Goal: Task Accomplishment & Management: Complete application form

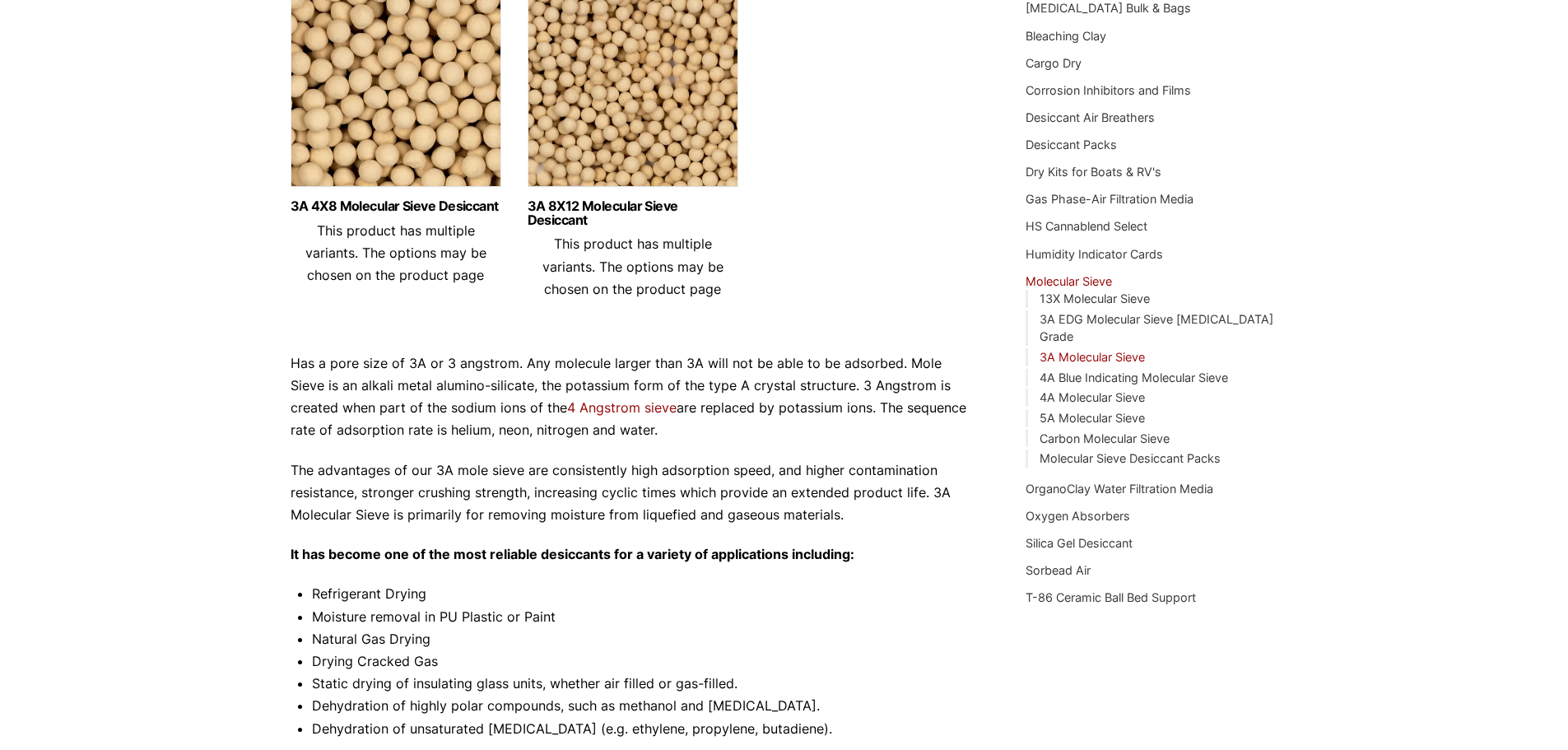
scroll to position [208, 0]
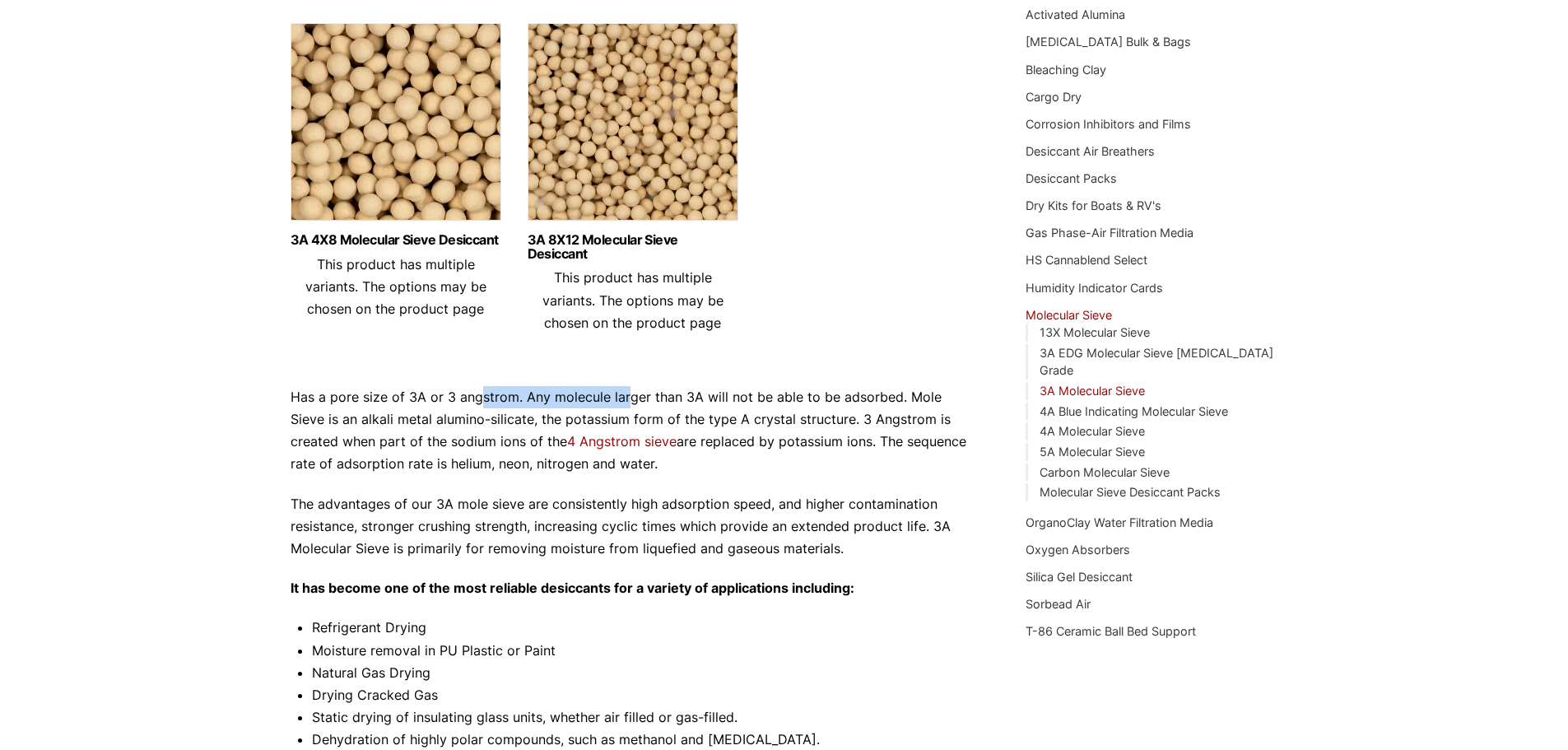
drag, startPoint x: 480, startPoint y: 401, endPoint x: 626, endPoint y: 403, distance: 146.0
click at [626, 403] on p "Has a pore size of 3A or 3 angstrom. Any molecule larger than 3A will not be ab…" at bounding box center [634, 430] width 687 height 90
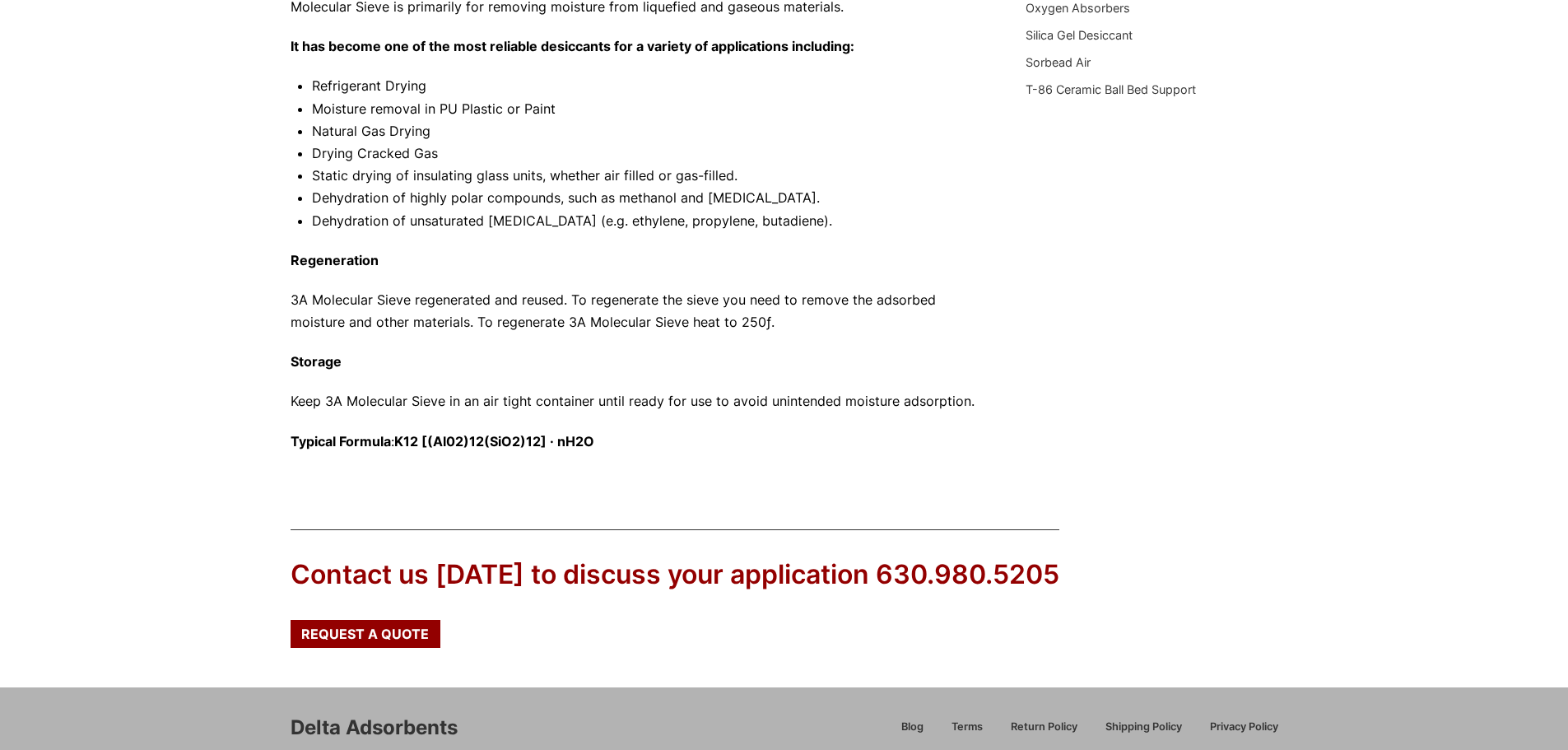
scroll to position [866, 0]
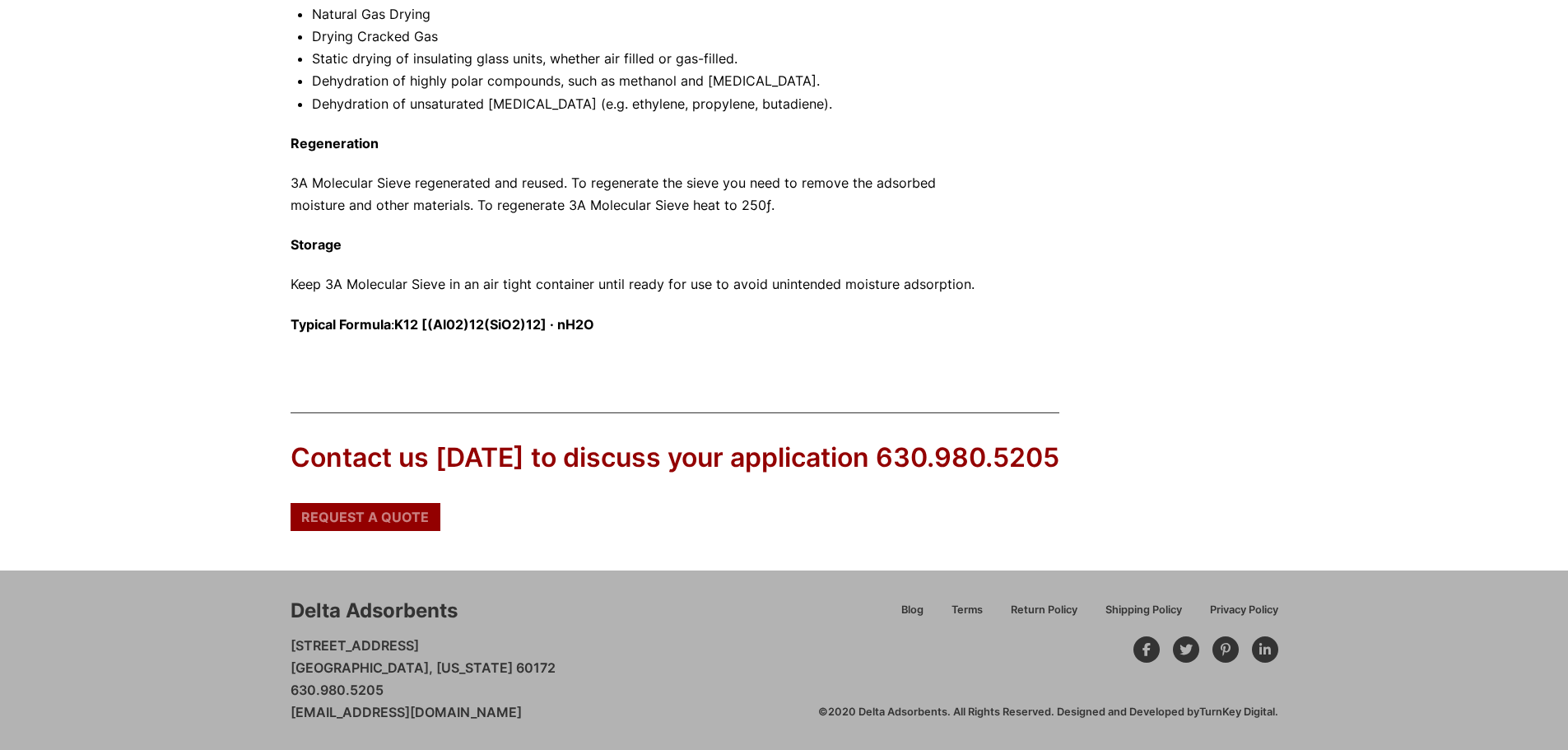
click at [373, 523] on span "Request a Quote" at bounding box center [365, 516] width 128 height 13
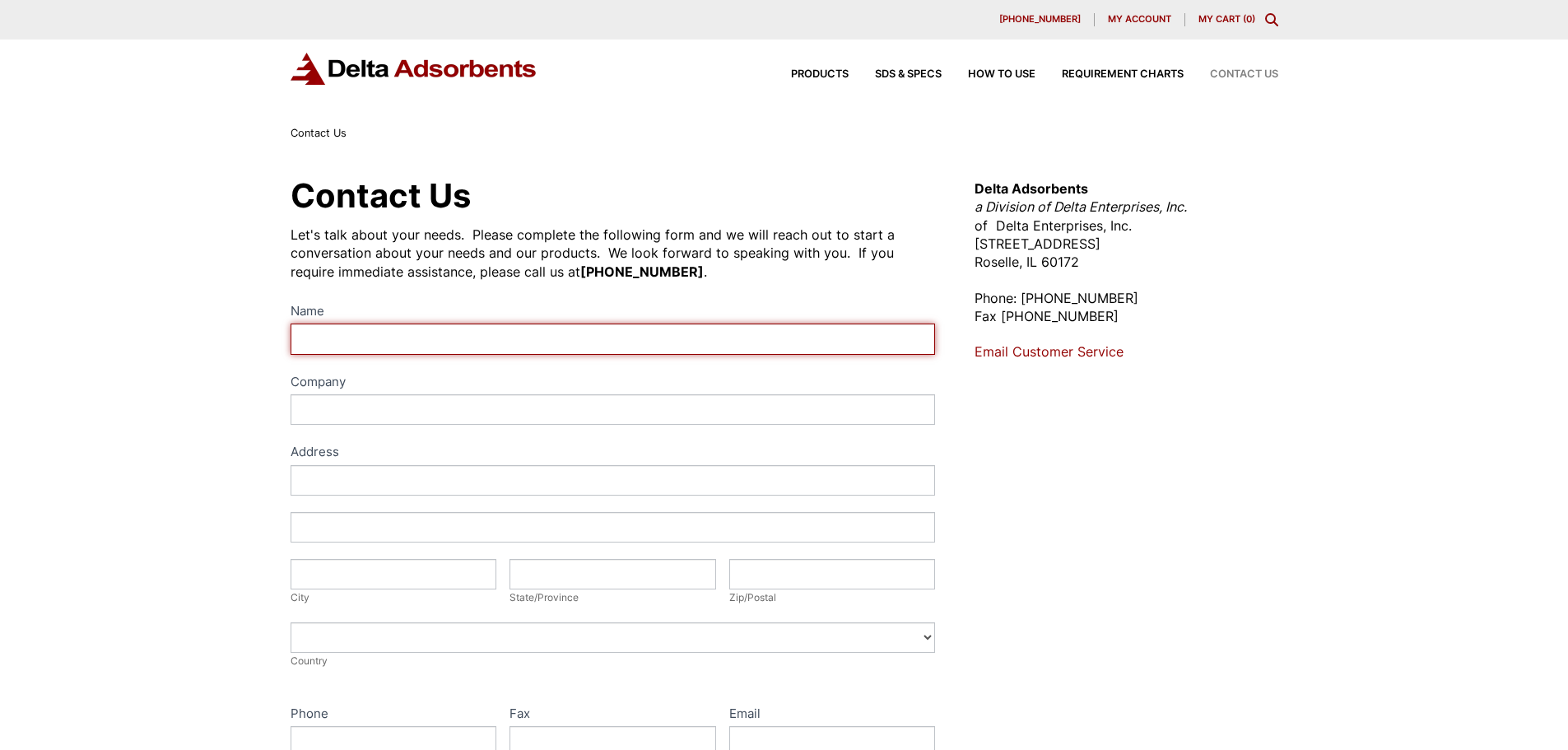
click at [415, 330] on input "Name" at bounding box center [614, 338] width 646 height 30
type input "Shalmali"
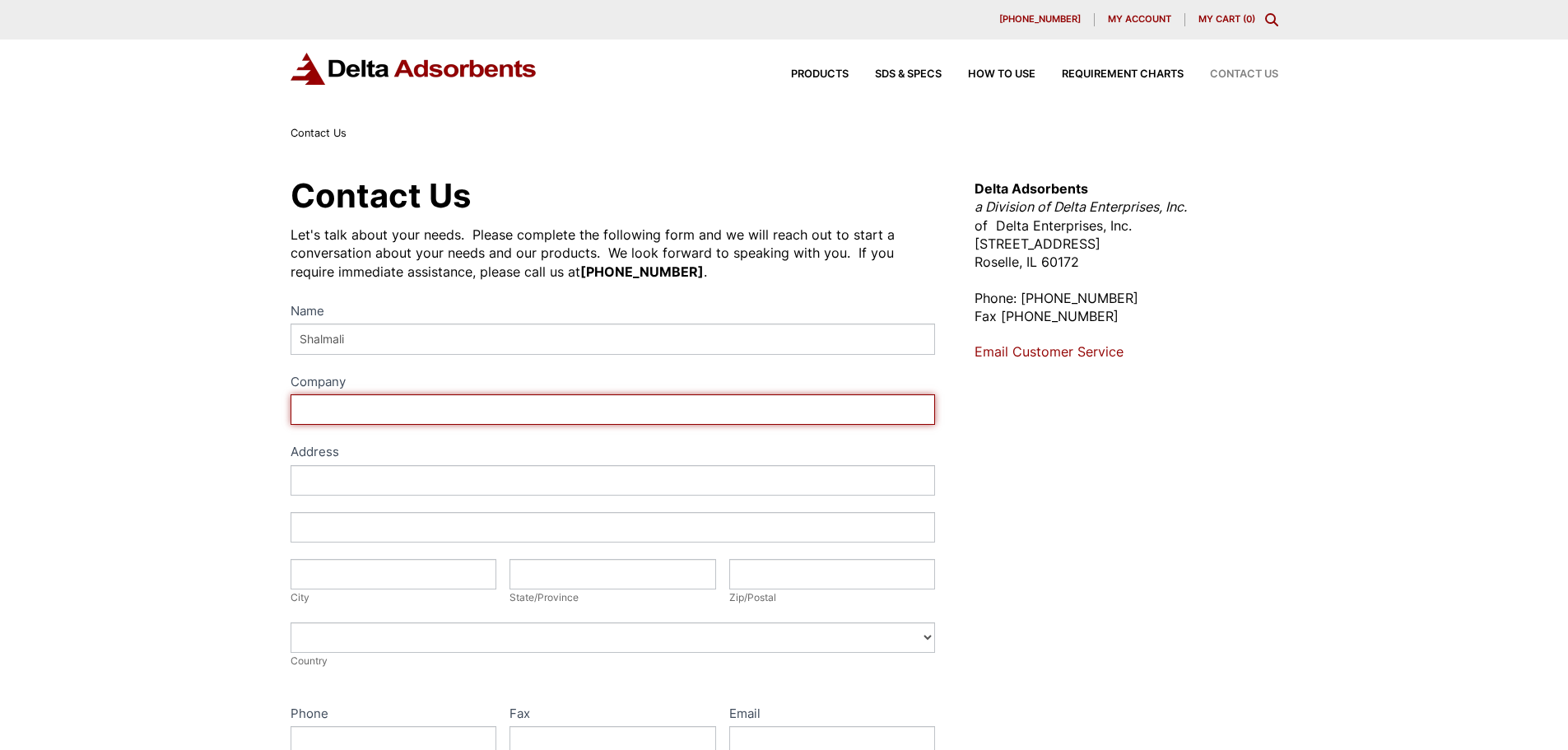
click at [448, 416] on input "Company" at bounding box center [614, 409] width 646 height 30
type input "[GEOGRAPHIC_DATA]"
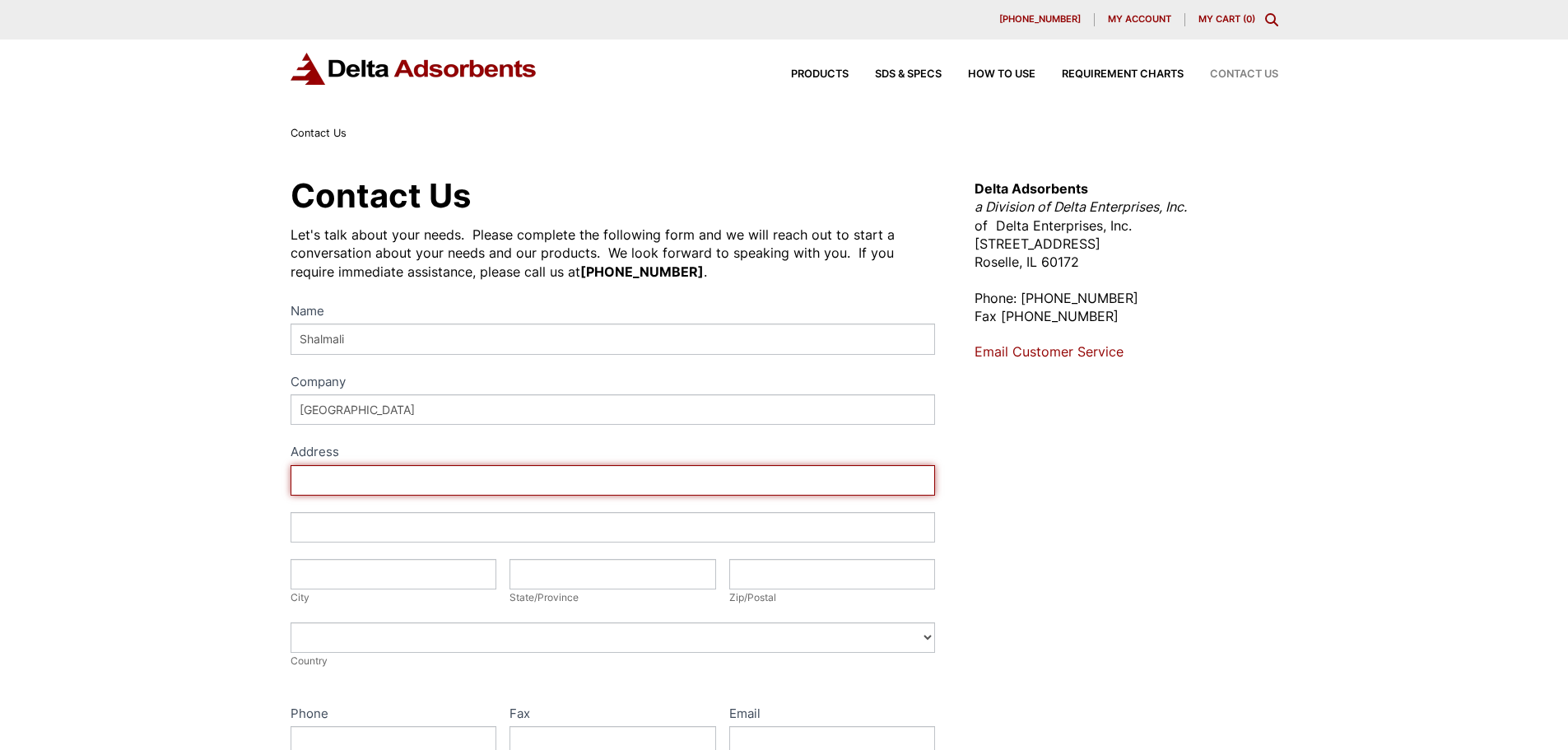
click at [439, 483] on input "Address" at bounding box center [614, 479] width 646 height 30
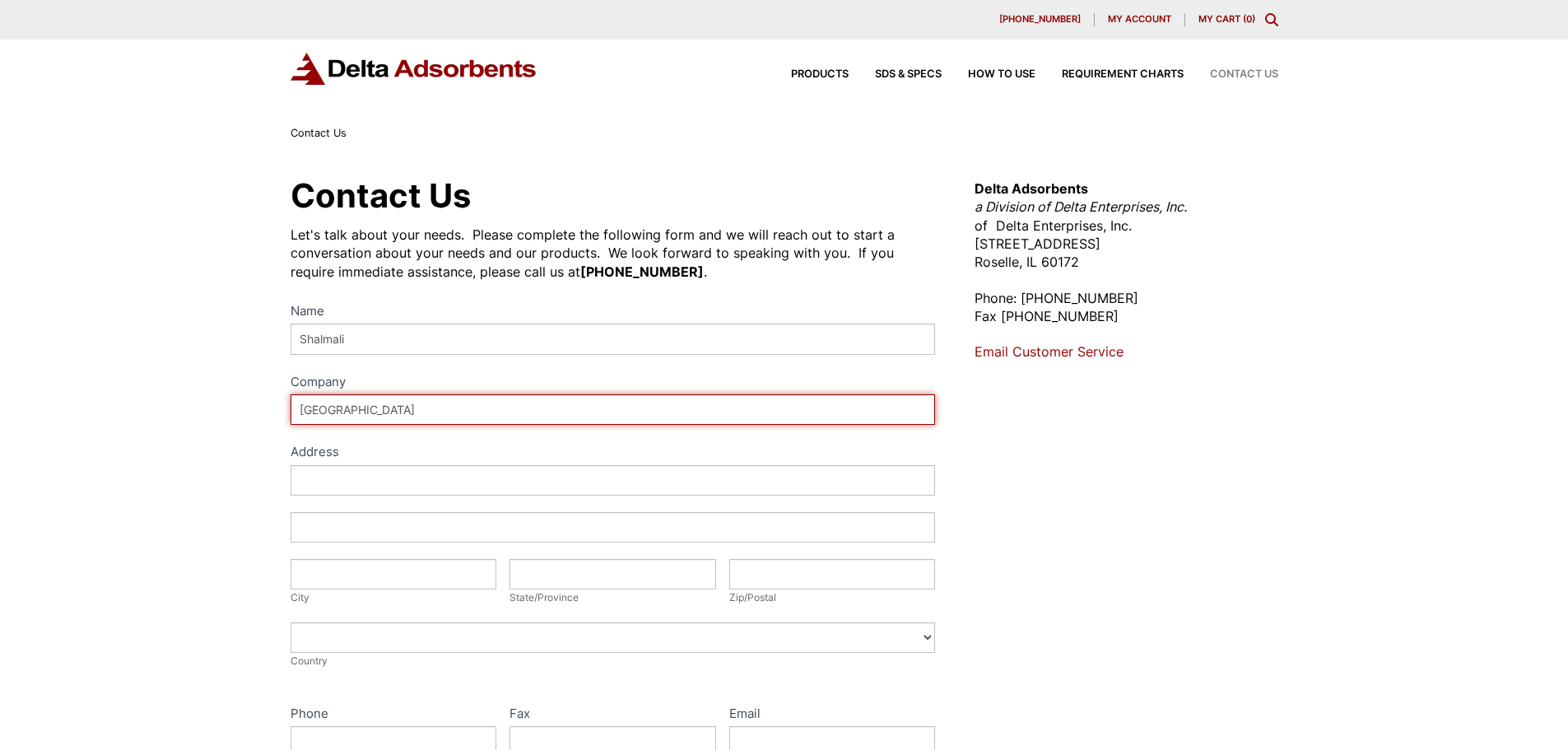
click at [398, 411] on input "[GEOGRAPHIC_DATA]" at bounding box center [614, 409] width 646 height 30
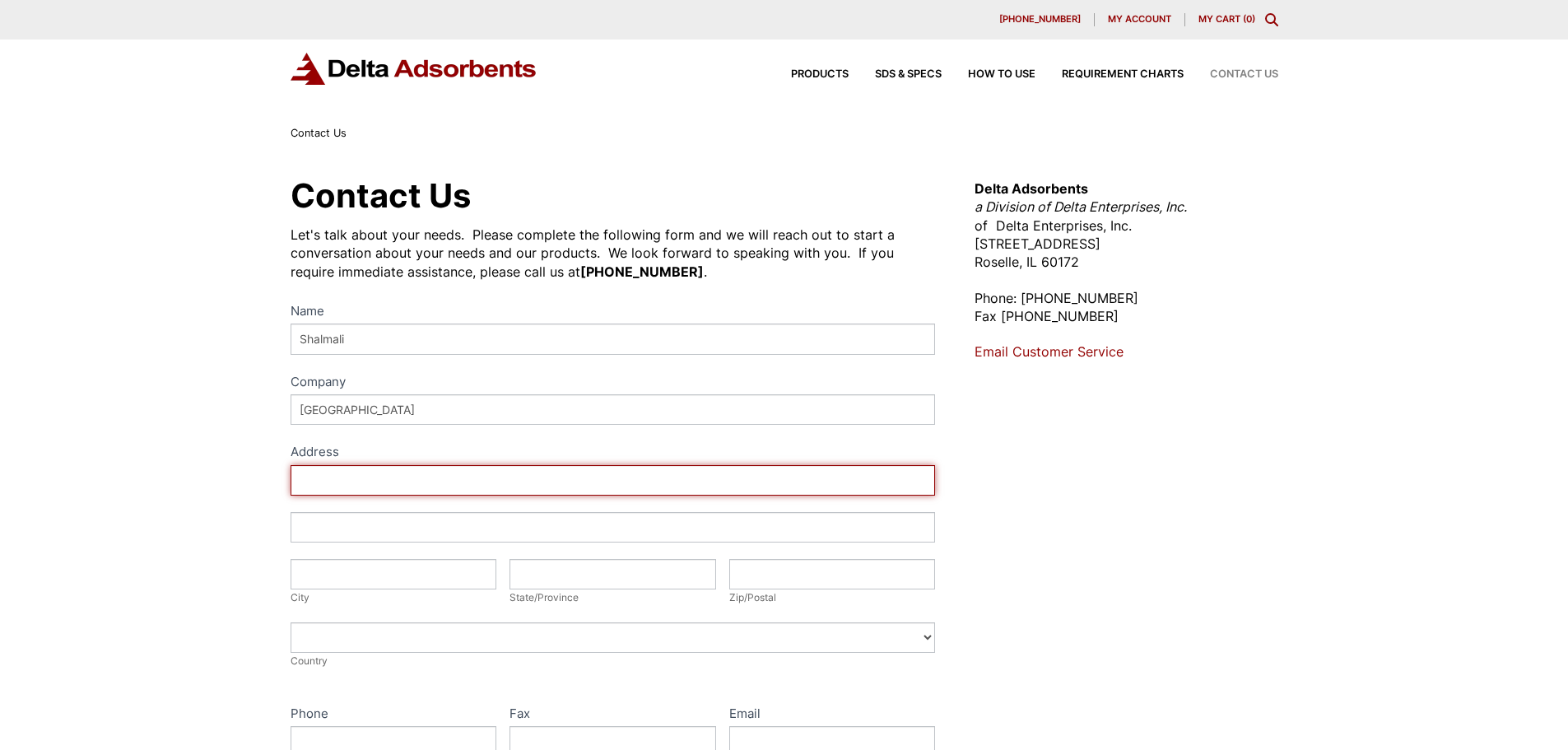
click at [359, 485] on input "Address" at bounding box center [614, 479] width 646 height 30
paste input "INHA UNIVERSITY, [STREET_ADDRESS]"
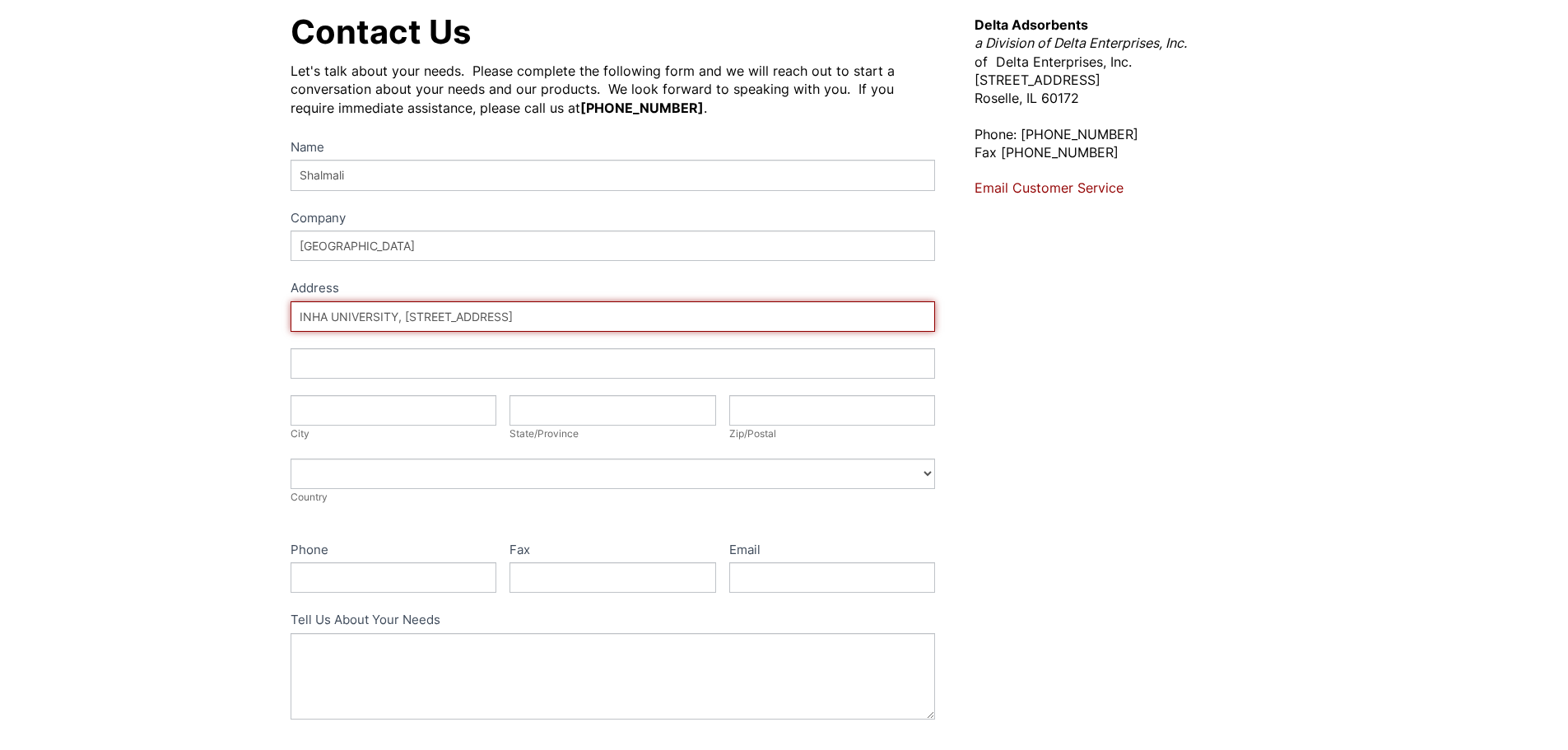
scroll to position [164, 0]
drag, startPoint x: 472, startPoint y: 316, endPoint x: 541, endPoint y: 320, distance: 69.1
click at [541, 320] on input "INHA UNIVERSITY, 100 Inha-ro, Michuhol-gu, Incheon 22212, KOREA" at bounding box center [614, 315] width 646 height 30
type input "INHA UNIVERSITY, 100 Inha-ro, Michuhol-gu, Incheon 22212, KOREA"
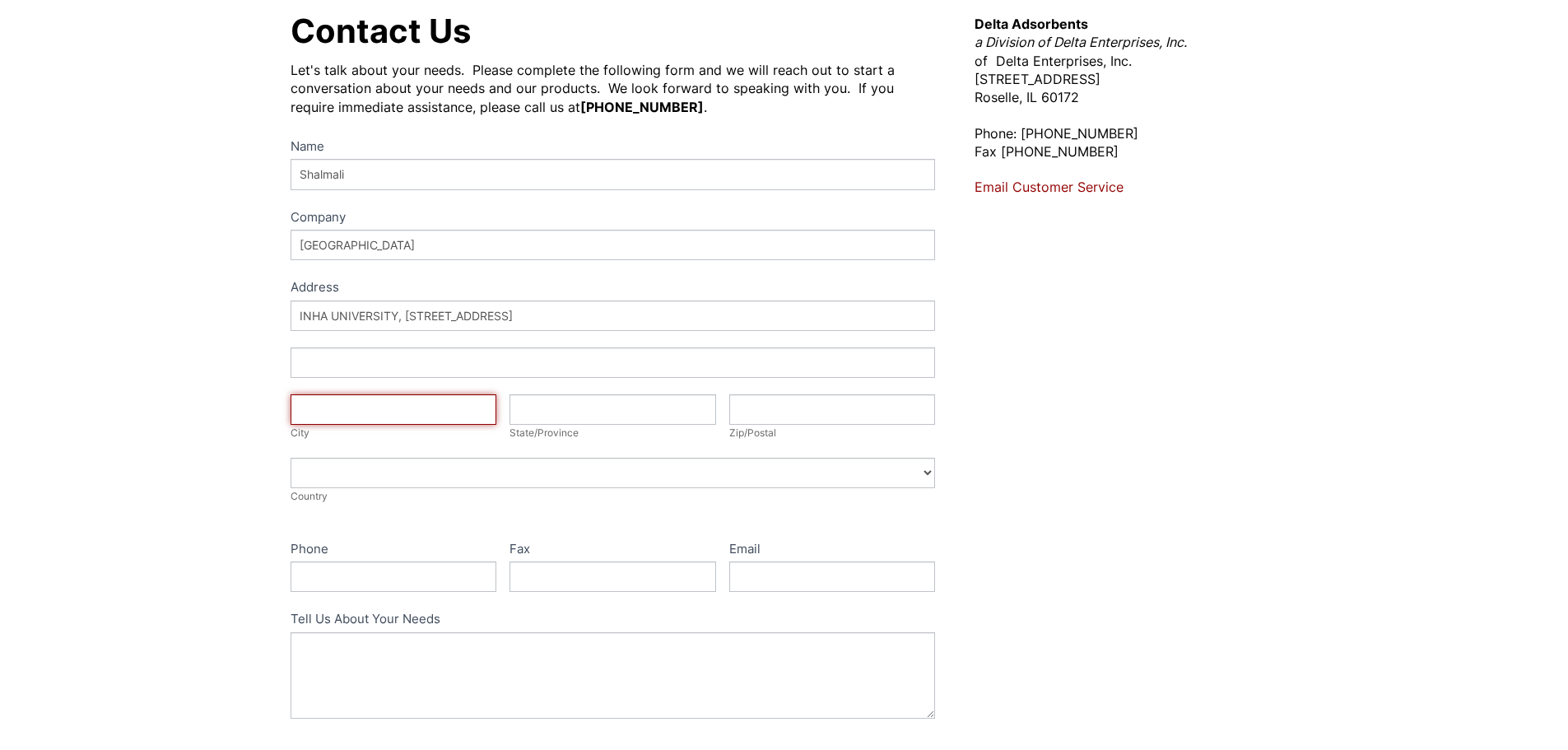
click at [395, 411] on input "City" at bounding box center [395, 409] width 207 height 30
paste input "Michuhol-gu"
type input "Michuhol-gu"
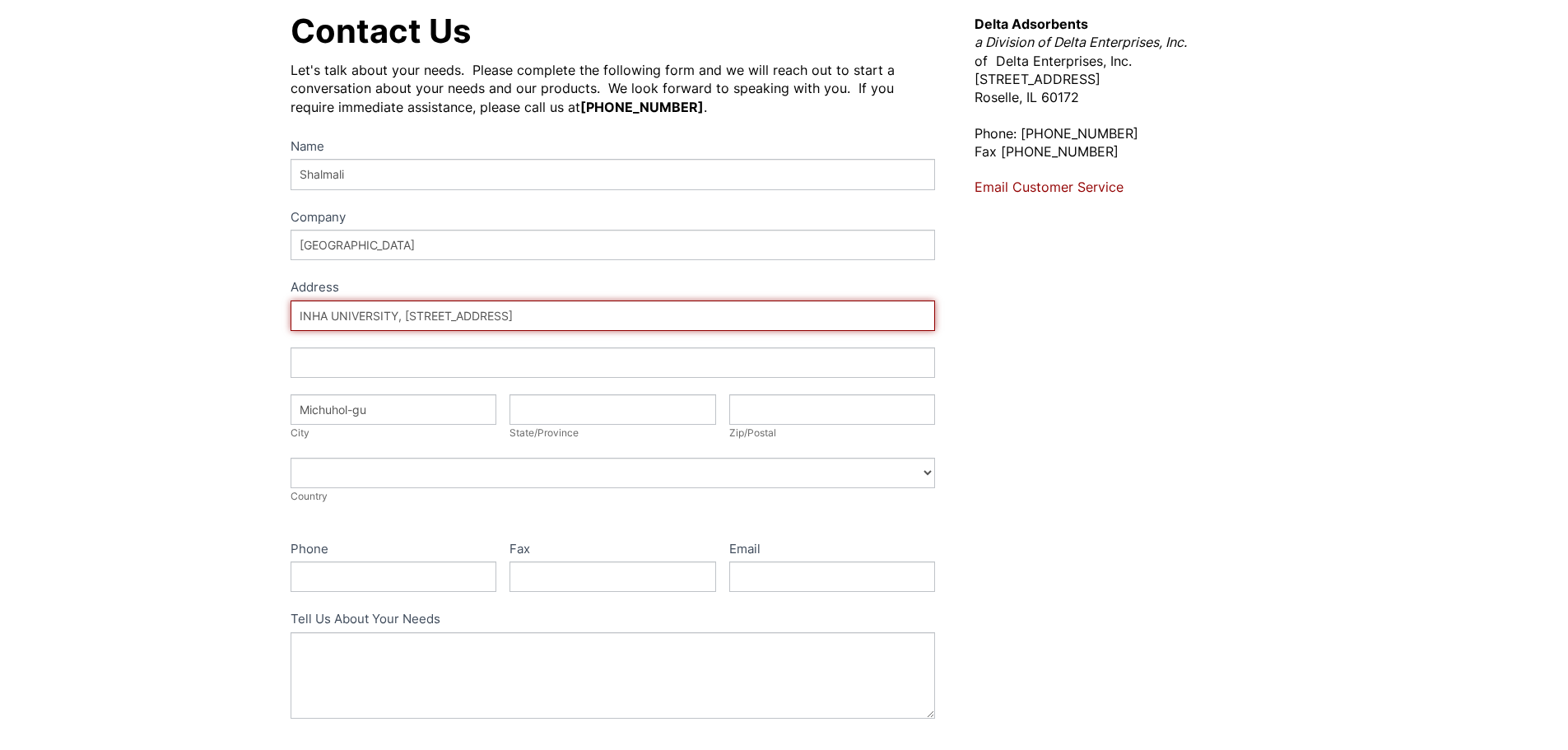
drag, startPoint x: 428, startPoint y: 316, endPoint x: 465, endPoint y: 321, distance: 37.3
click at [465, 321] on input "INHA UNIVERSITY, 100 Inha-ro, Michuhol-gu, Incheon 22212, KOREA" at bounding box center [614, 315] width 646 height 30
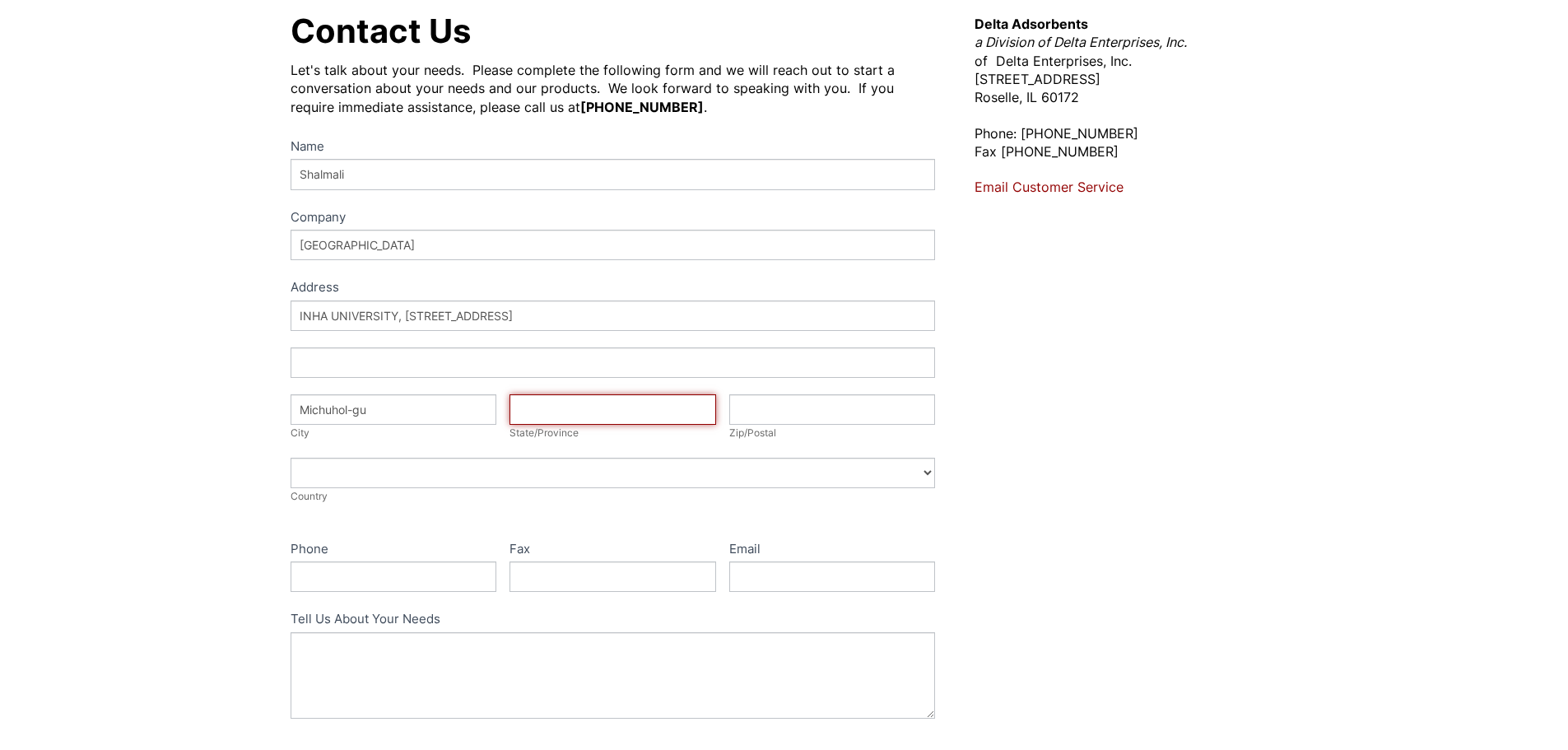
click at [610, 418] on input "State/Province" at bounding box center [614, 409] width 207 height 30
paste input "Inha-ro"
type input "Inha-ro"
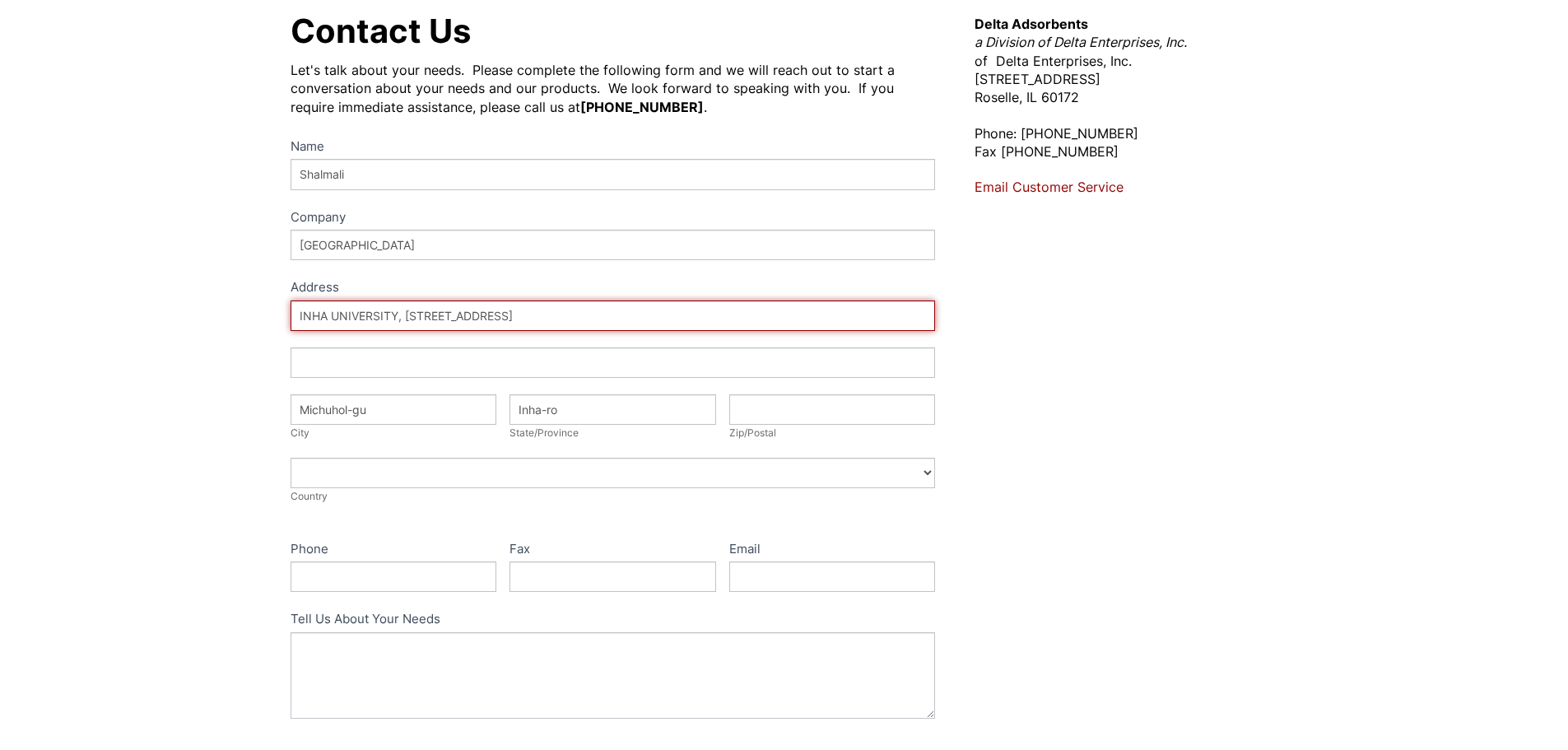
drag, startPoint x: 595, startPoint y: 313, endPoint x: 626, endPoint y: 317, distance: 31.3
click at [626, 317] on input "INHA UNIVERSITY, 100 Inha-ro, Michuhol-gu, Incheon 22212, KOREA" at bounding box center [614, 315] width 646 height 30
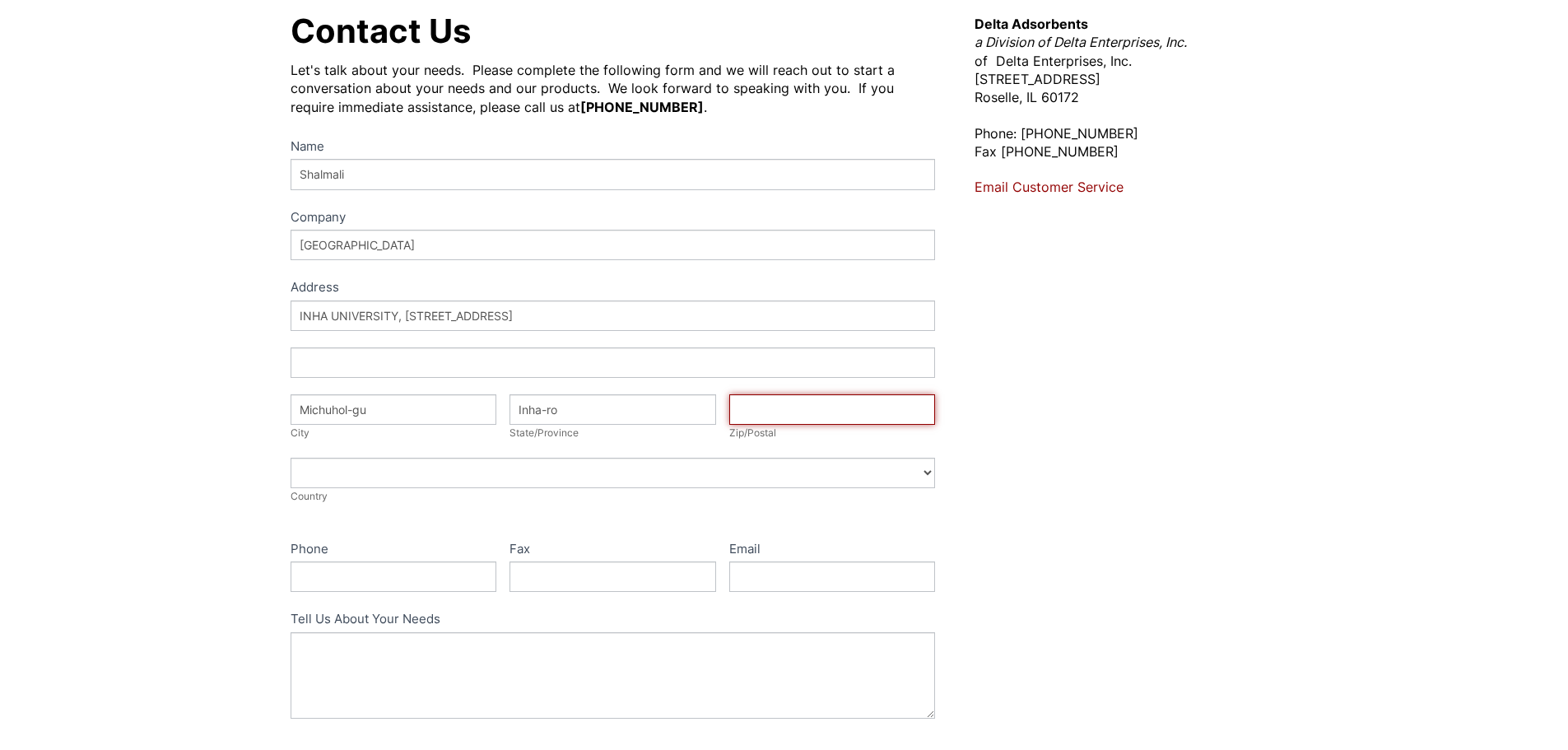
click at [805, 405] on input "Zip/Postal" at bounding box center [833, 409] width 207 height 30
paste input "22212"
type input "22212"
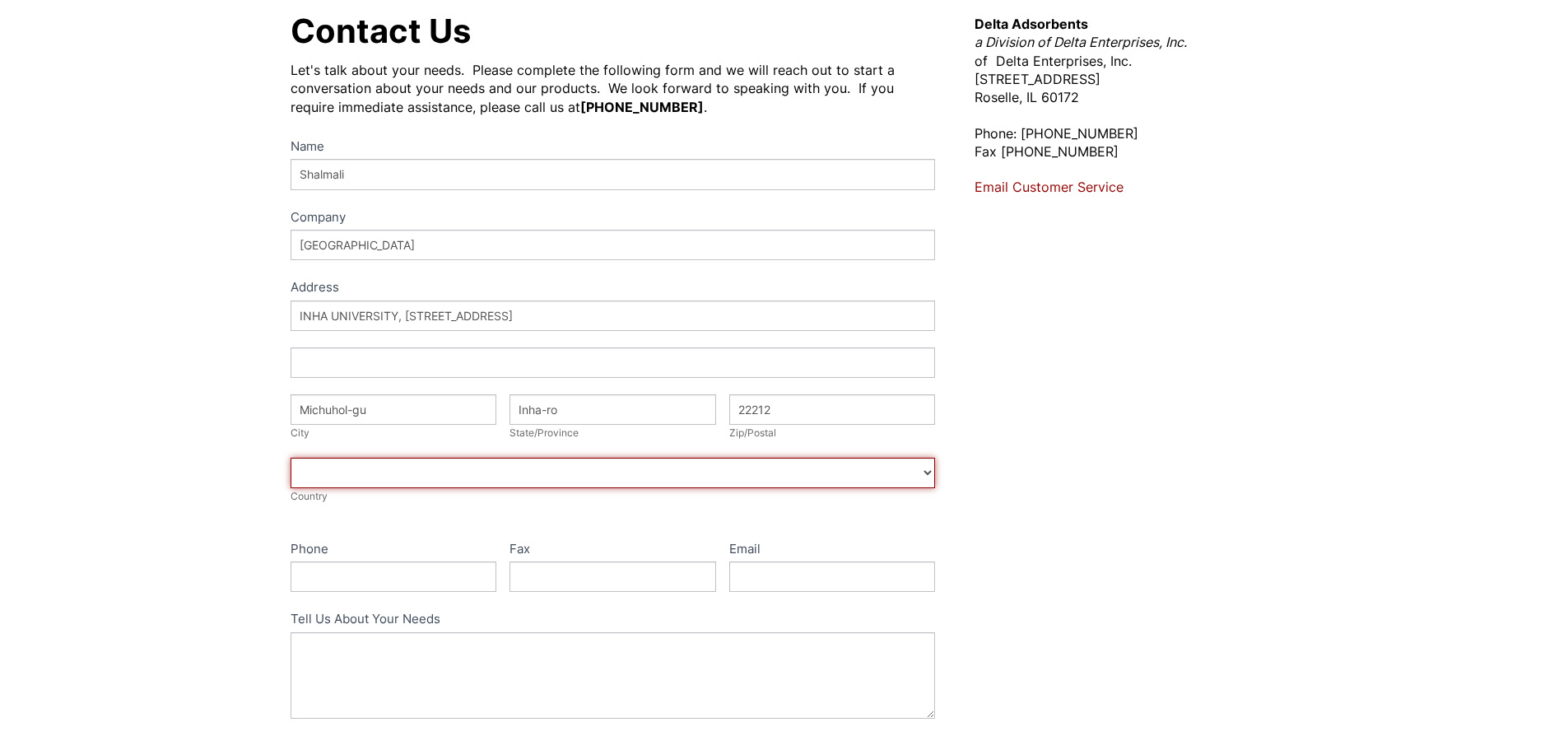
click at [390, 472] on select "Afghanistan Aland Islands Albania Algeria American Samoa Andorra Angola Anguill…" at bounding box center [614, 472] width 646 height 30
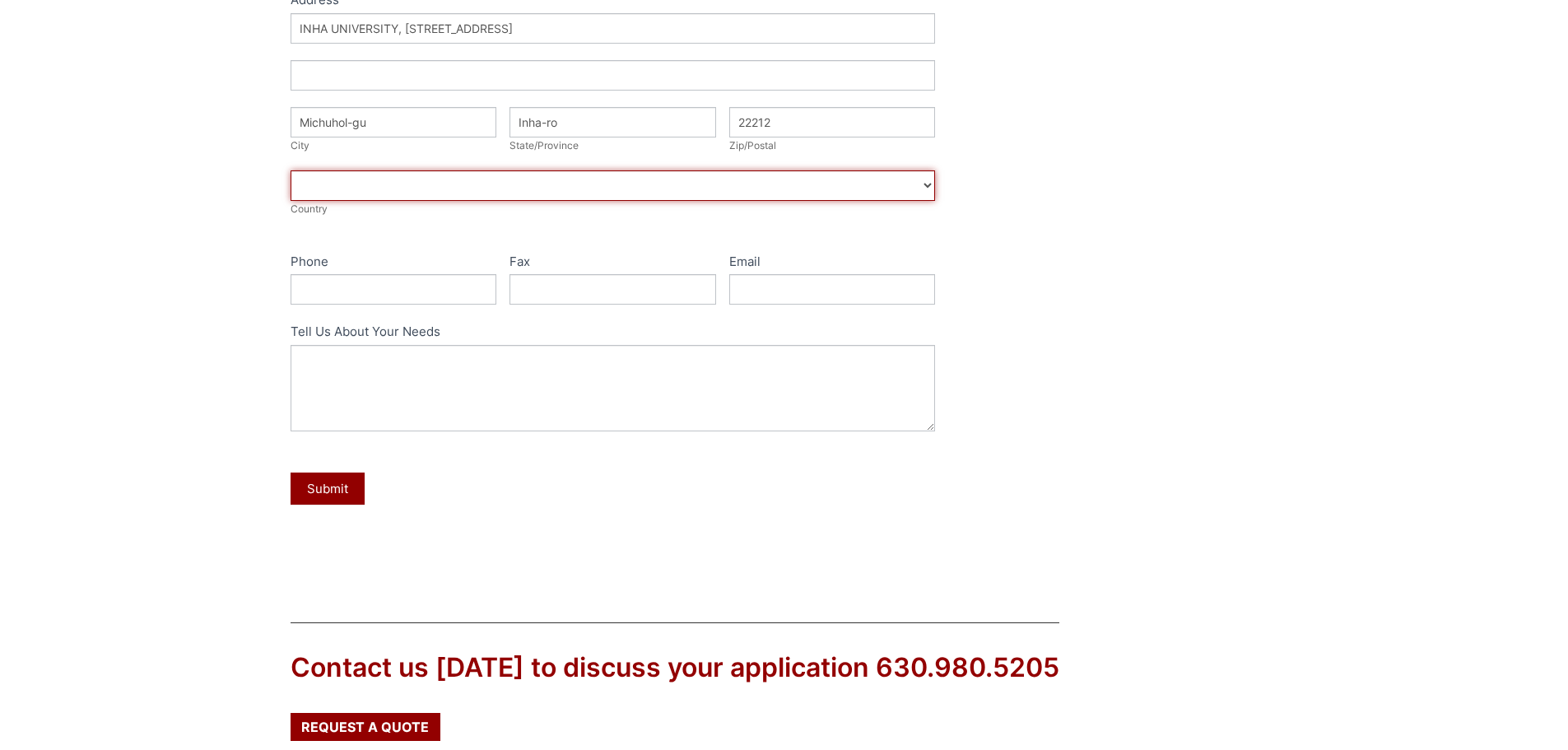
scroll to position [247, 0]
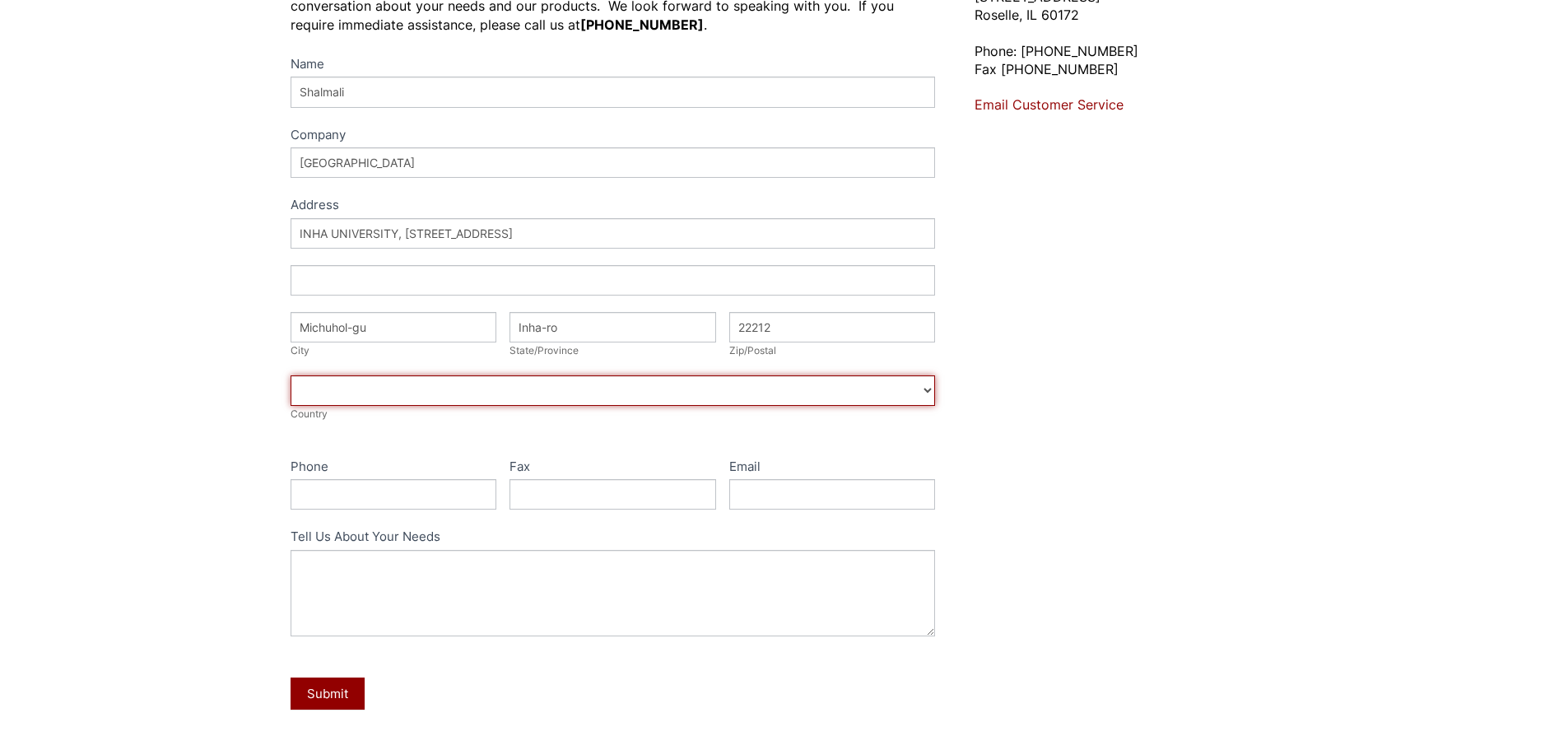
click at [376, 389] on select "Afghanistan Aland Islands Albania Algeria American Samoa Andorra Angola Anguill…" at bounding box center [614, 390] width 646 height 30
click at [373, 388] on select "Afghanistan Aland Islands Albania Algeria American Samoa Andorra Angola Anguill…" at bounding box center [614, 390] width 646 height 30
select select "South Korea"
click at [291, 375] on select "Afghanistan Aland Islands Albania Algeria American Samoa Andorra Angola Anguill…" at bounding box center [614, 390] width 646 height 30
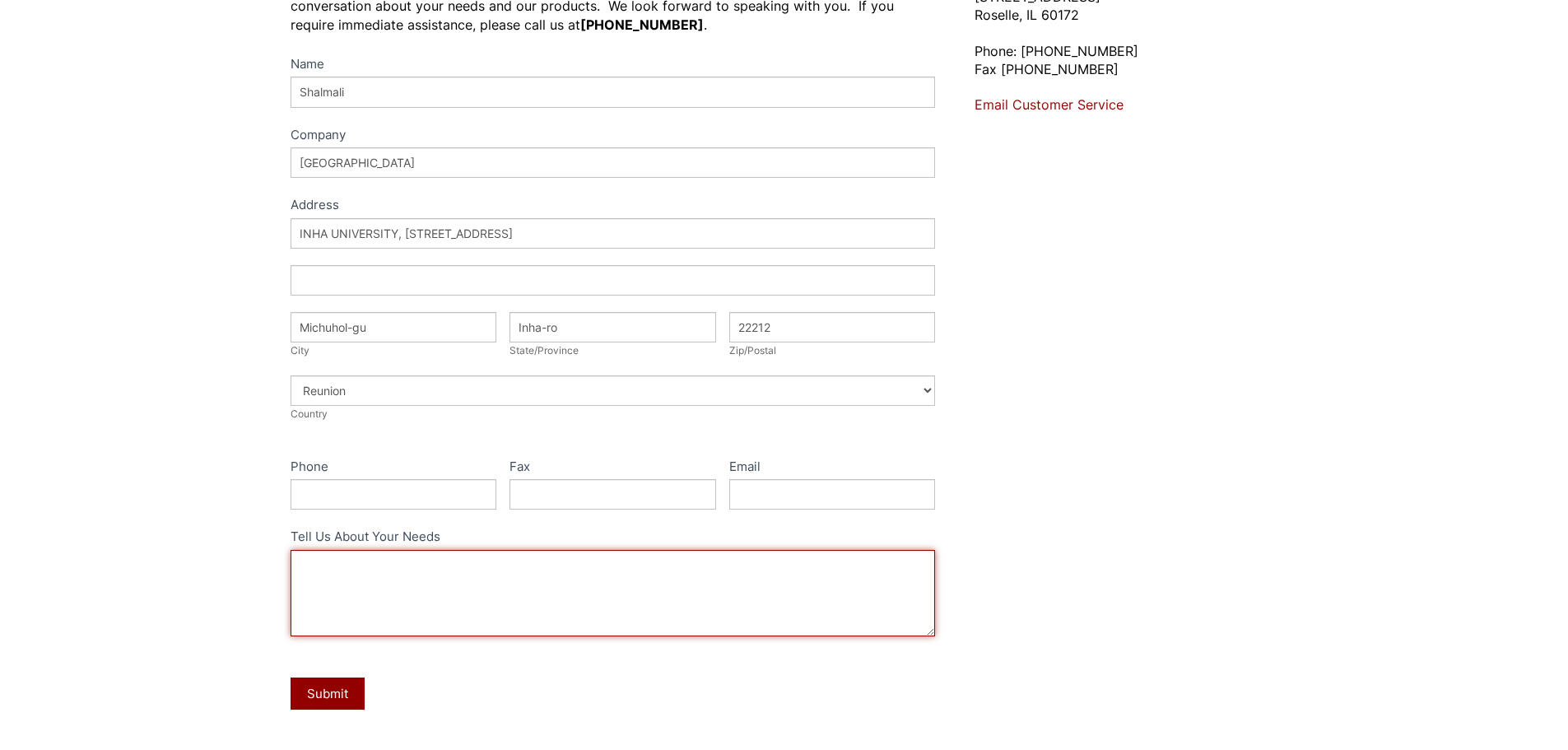
click at [407, 583] on textarea "Tell Us About Your Needs" at bounding box center [614, 593] width 646 height 87
click at [383, 589] on textarea "Tell Us About Your Needs" at bounding box center [614, 593] width 646 height 87
click at [339, 572] on textarea "Tell Us About Your Needs" at bounding box center [614, 593] width 646 height 87
click at [390, 588] on textarea "Tell Us About Your Needs" at bounding box center [614, 593] width 646 height 87
paste textarea "3A Molecular Sieve zeolite 10 gram"
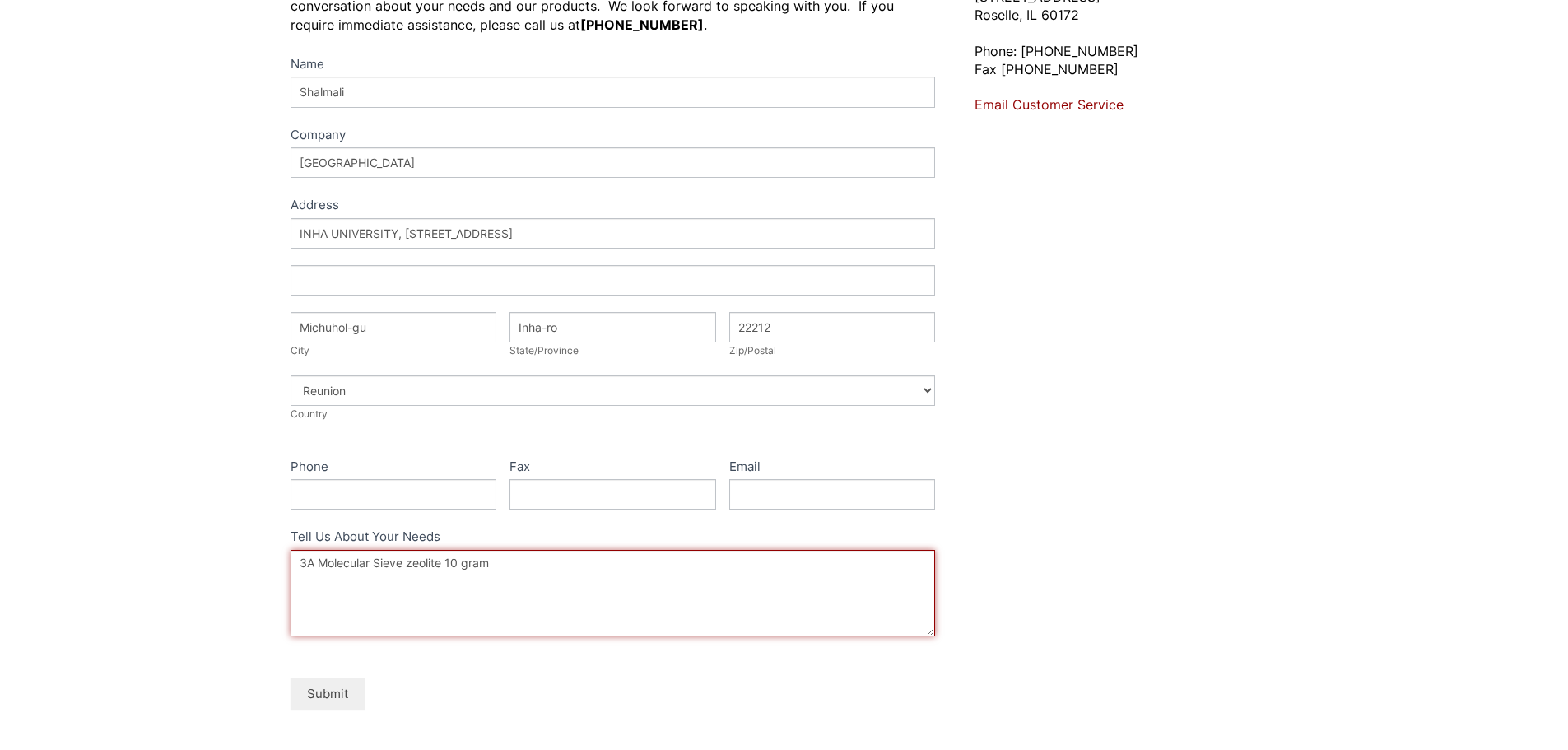
type textarea "3A Molecular Sieve zeolite 10 gram"
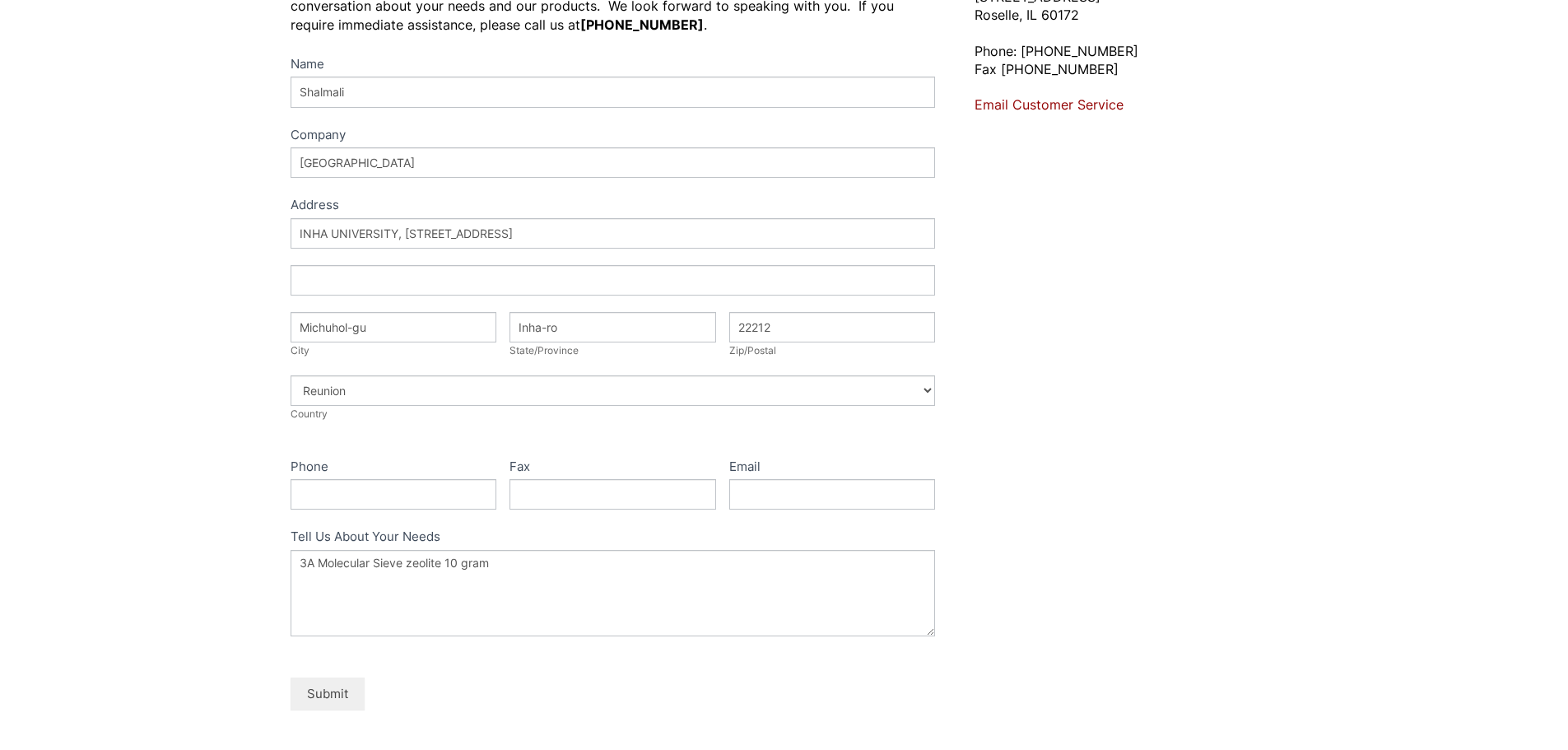
click at [320, 703] on button "Submit" at bounding box center [328, 693] width 74 height 32
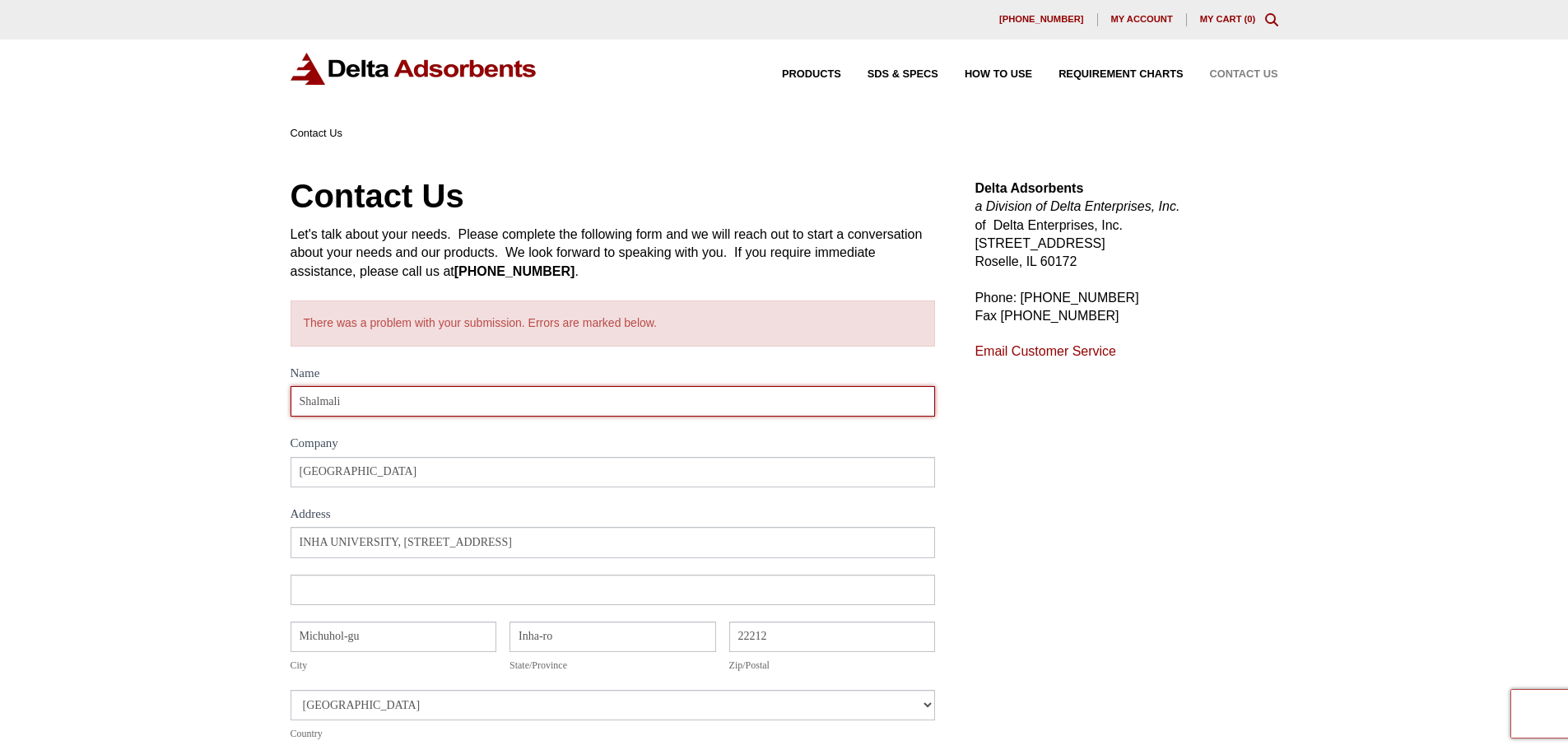
click at [616, 398] on input "Shalmali" at bounding box center [614, 401] width 646 height 30
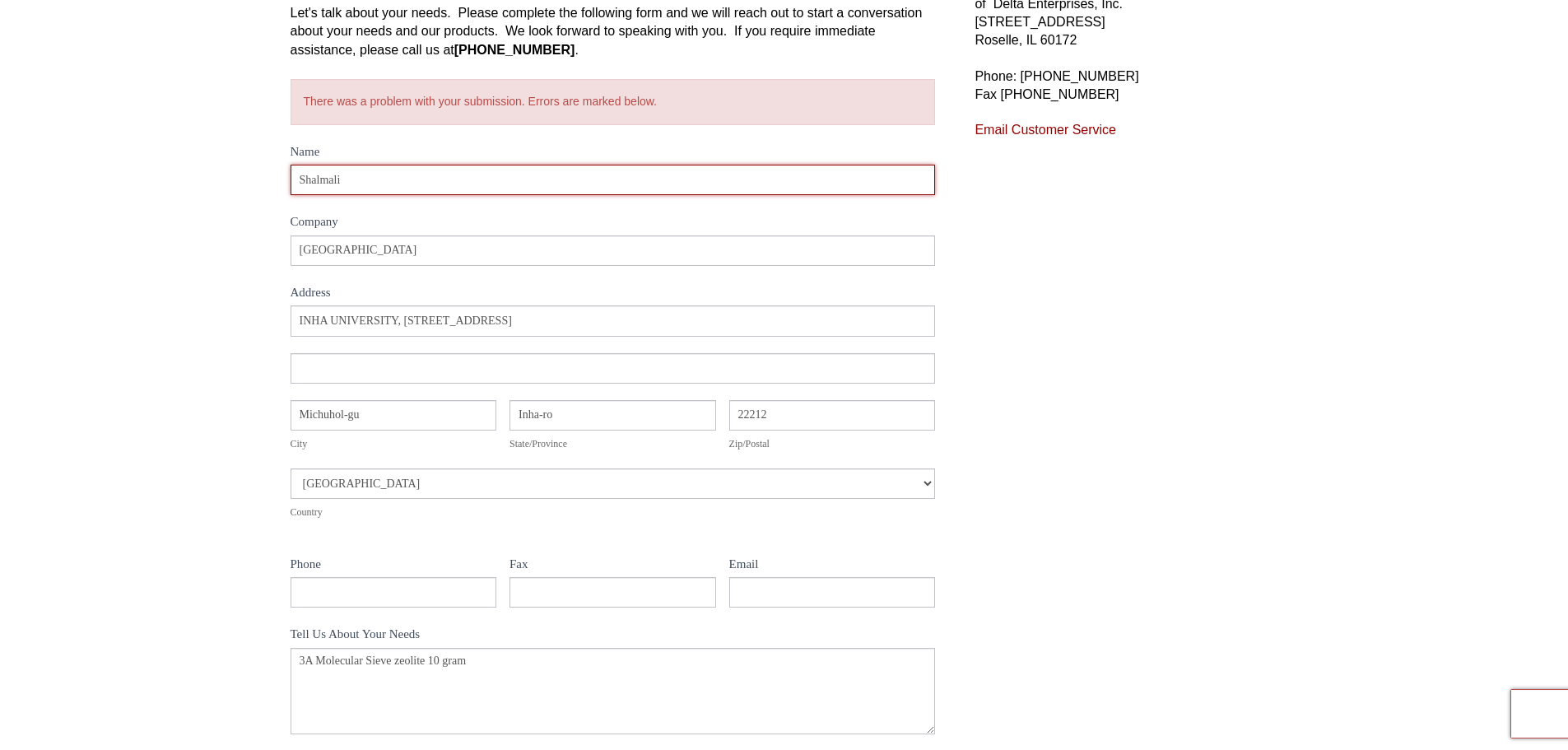
scroll to position [247, 0]
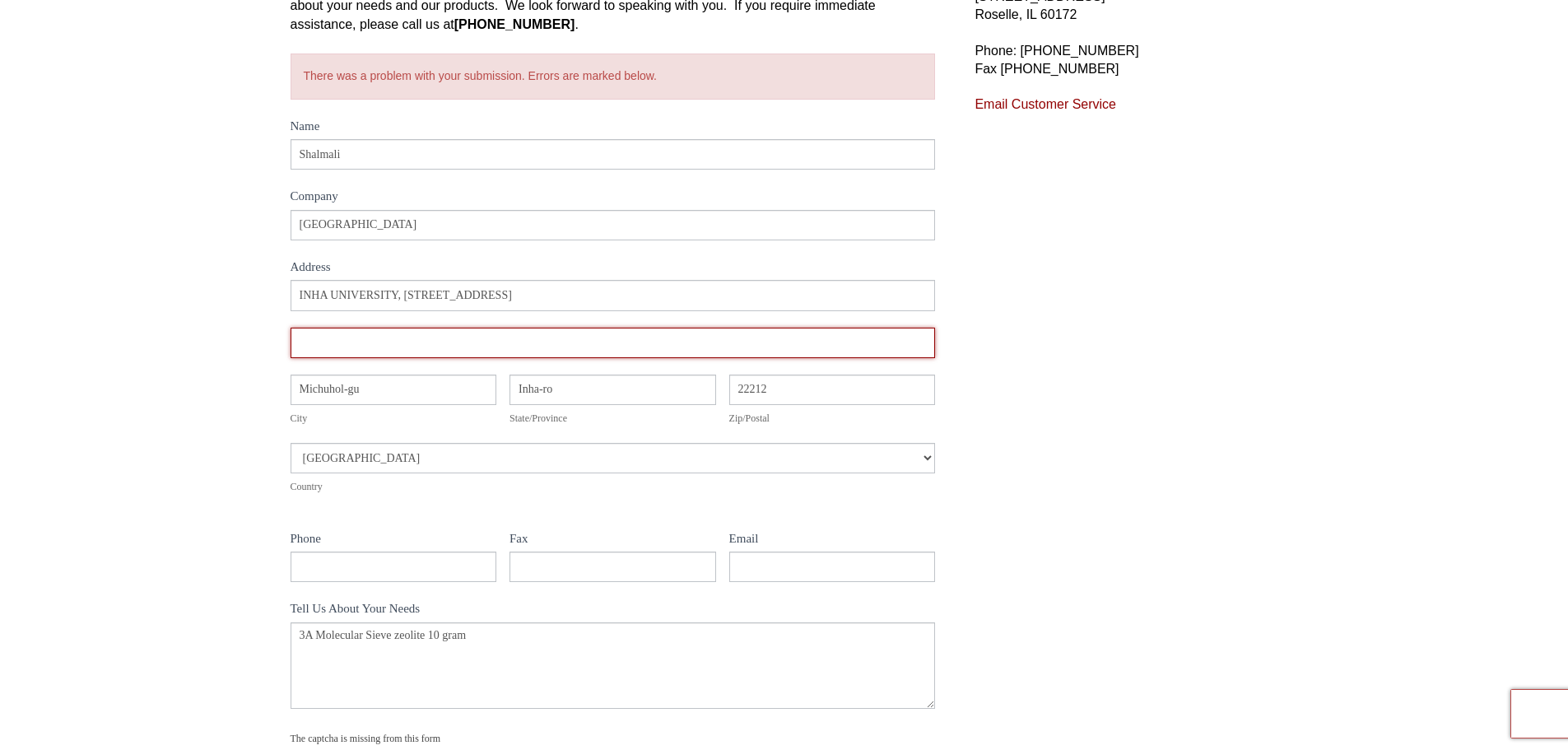
click at [466, 341] on input "Address" at bounding box center [614, 343] width 646 height 30
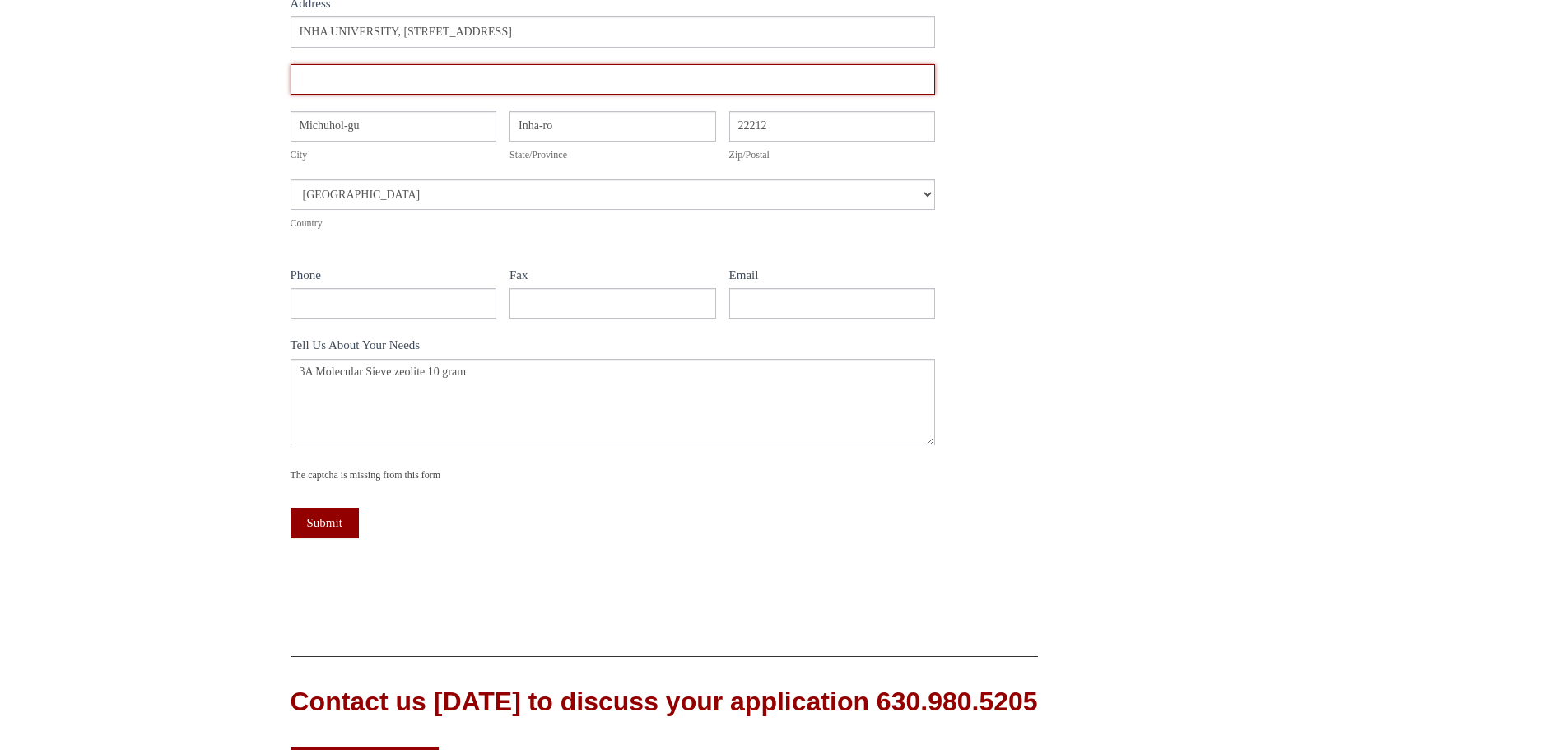
scroll to position [576, 0]
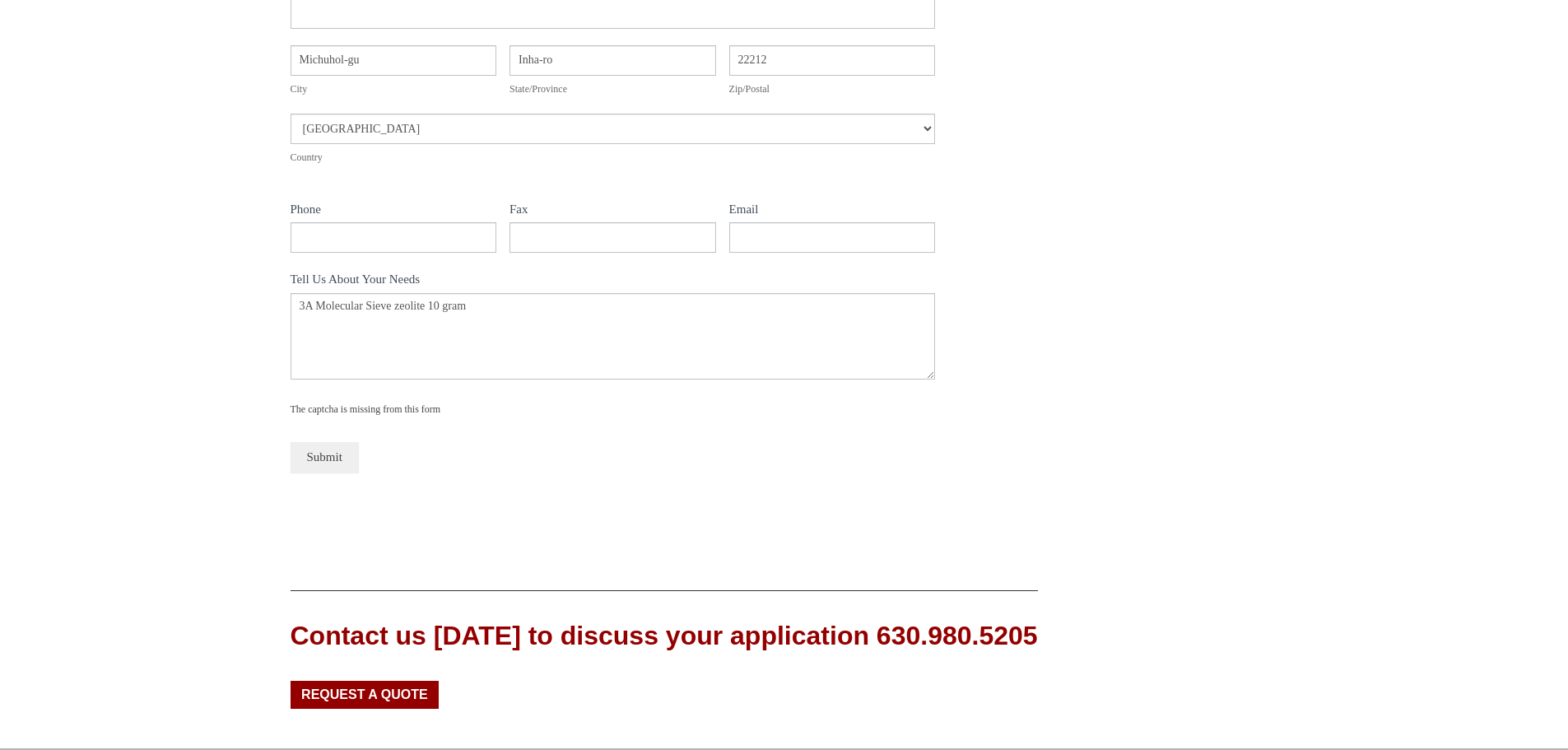
click at [320, 450] on button "Submit" at bounding box center [325, 457] width 68 height 30
click at [778, 239] on input "Email" at bounding box center [833, 237] width 207 height 30
type input "shalmalirbur"
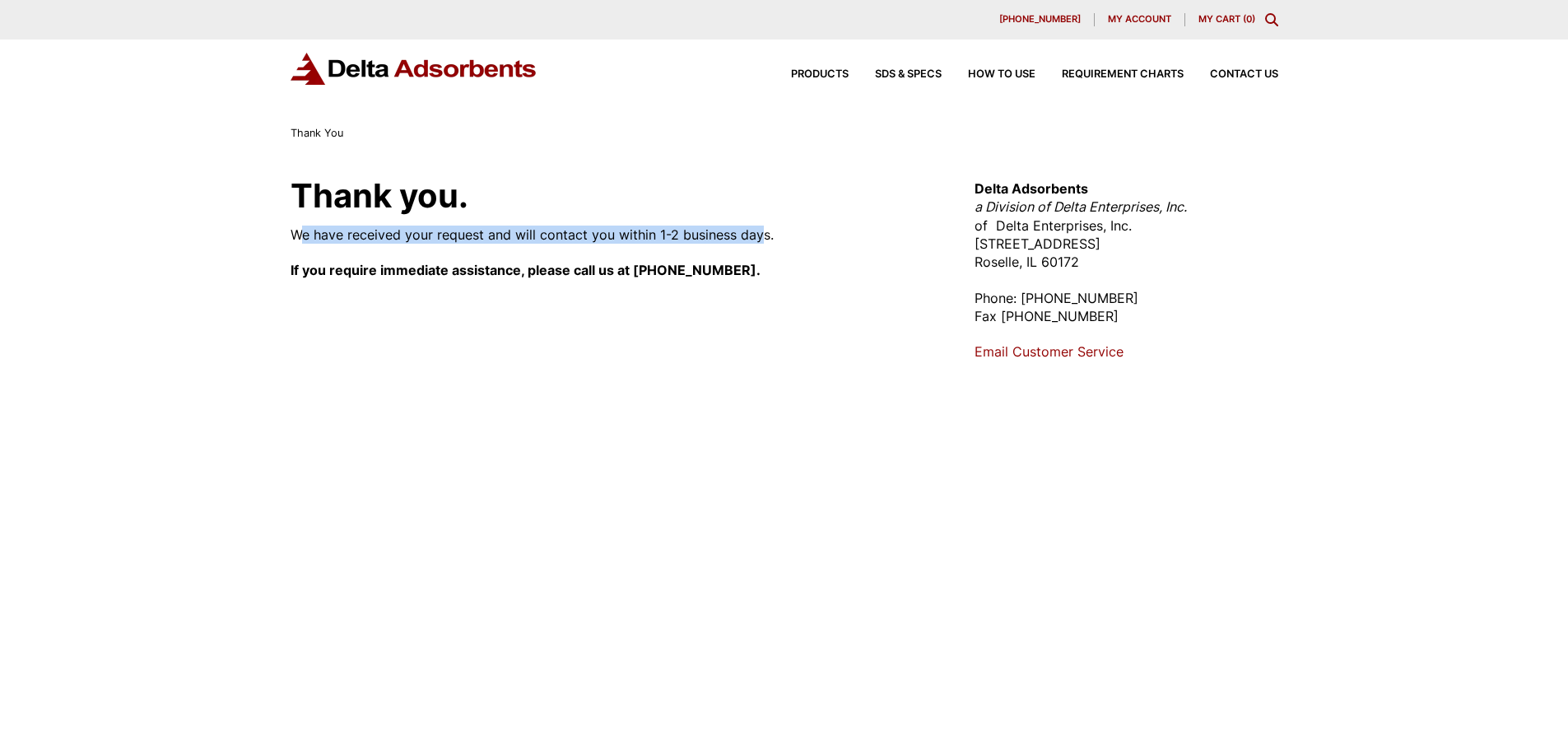
drag, startPoint x: 298, startPoint y: 234, endPoint x: 758, endPoint y: 242, distance: 460.1
click at [758, 242] on p "We have received your request and will contact you within 1-2 business days." at bounding box center [614, 235] width 646 height 18
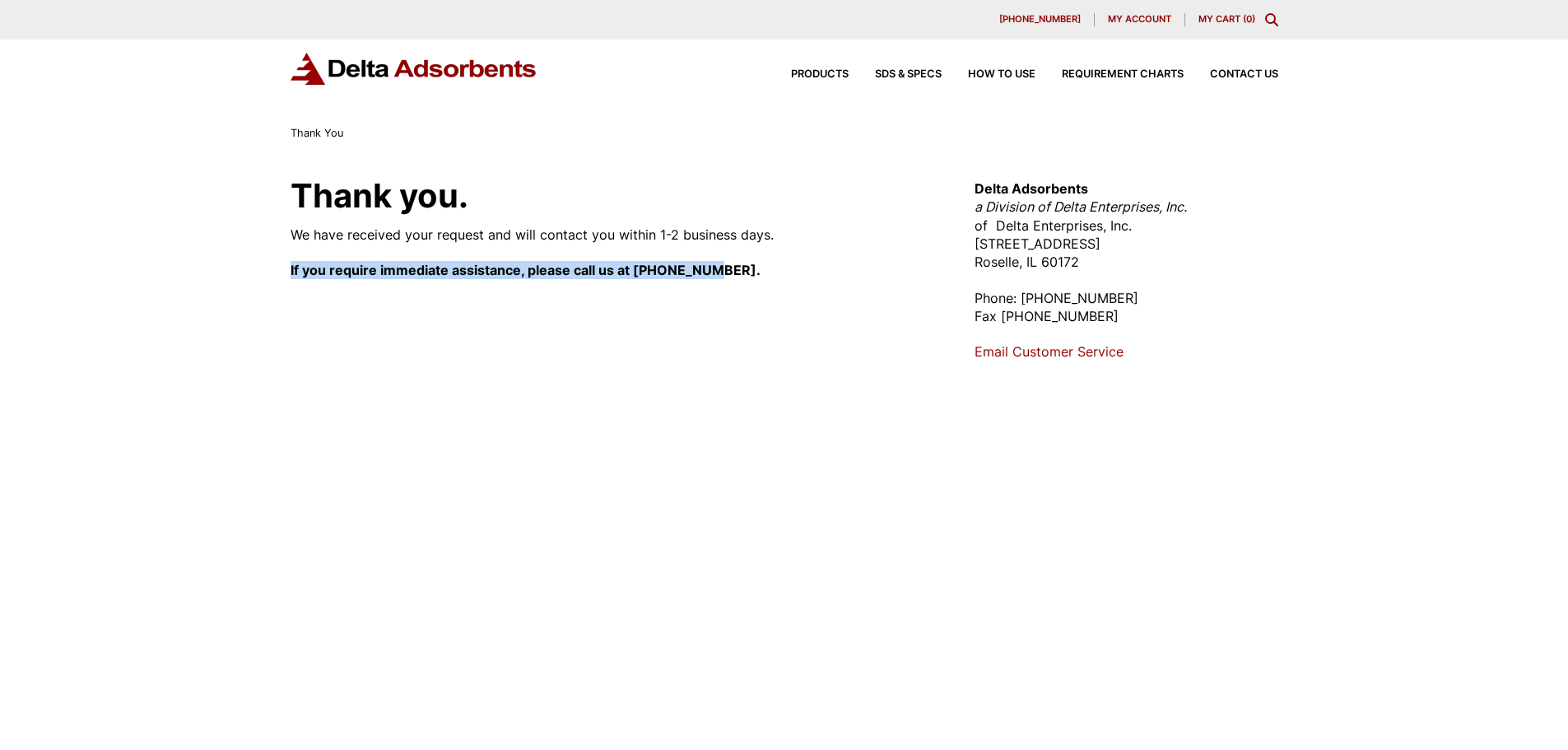
drag, startPoint x: 278, startPoint y: 268, endPoint x: 717, endPoint y: 279, distance: 439.1
click at [717, 279] on div "Thank you. We have received your request and will contact you within 1-2 busine…" at bounding box center [784, 468] width 1027 height 592
click at [717, 279] on p "If you require immediate assistance, please call us at 630-980-5205." at bounding box center [614, 270] width 646 height 18
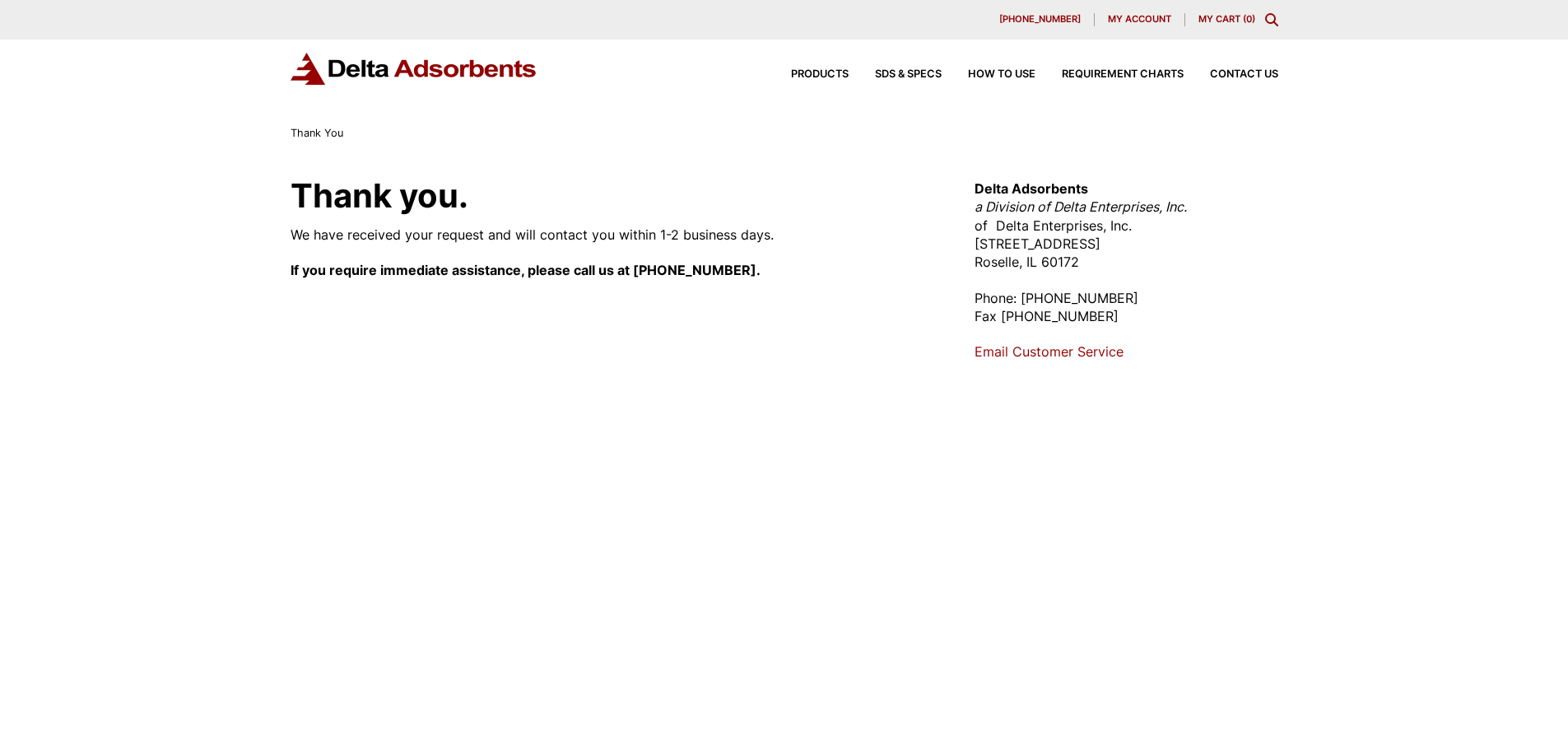
click at [640, 222] on div "Thank you. We have received your request and will contact you within 1-2 busine…" at bounding box center [614, 468] width 646 height 578
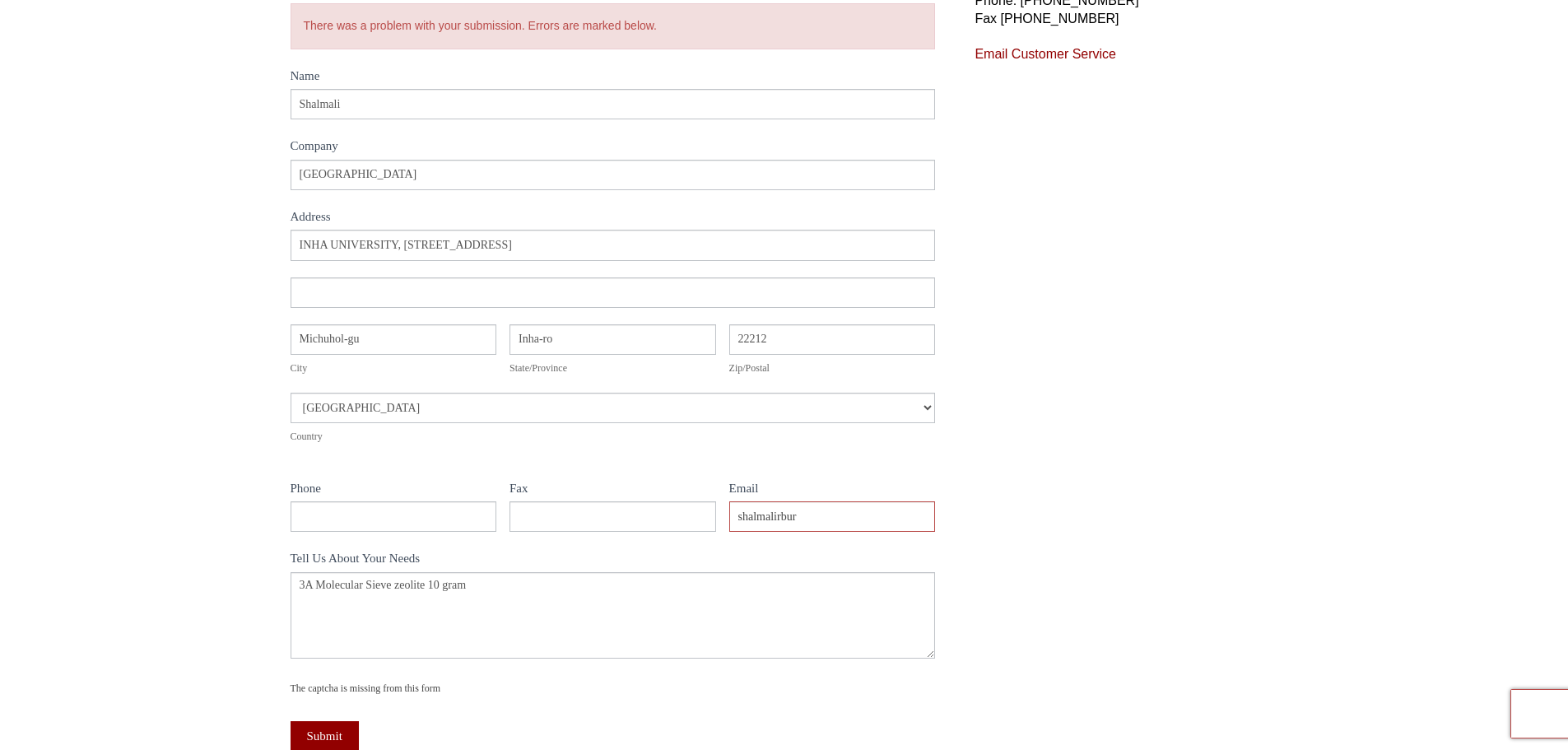
scroll to position [576, 0]
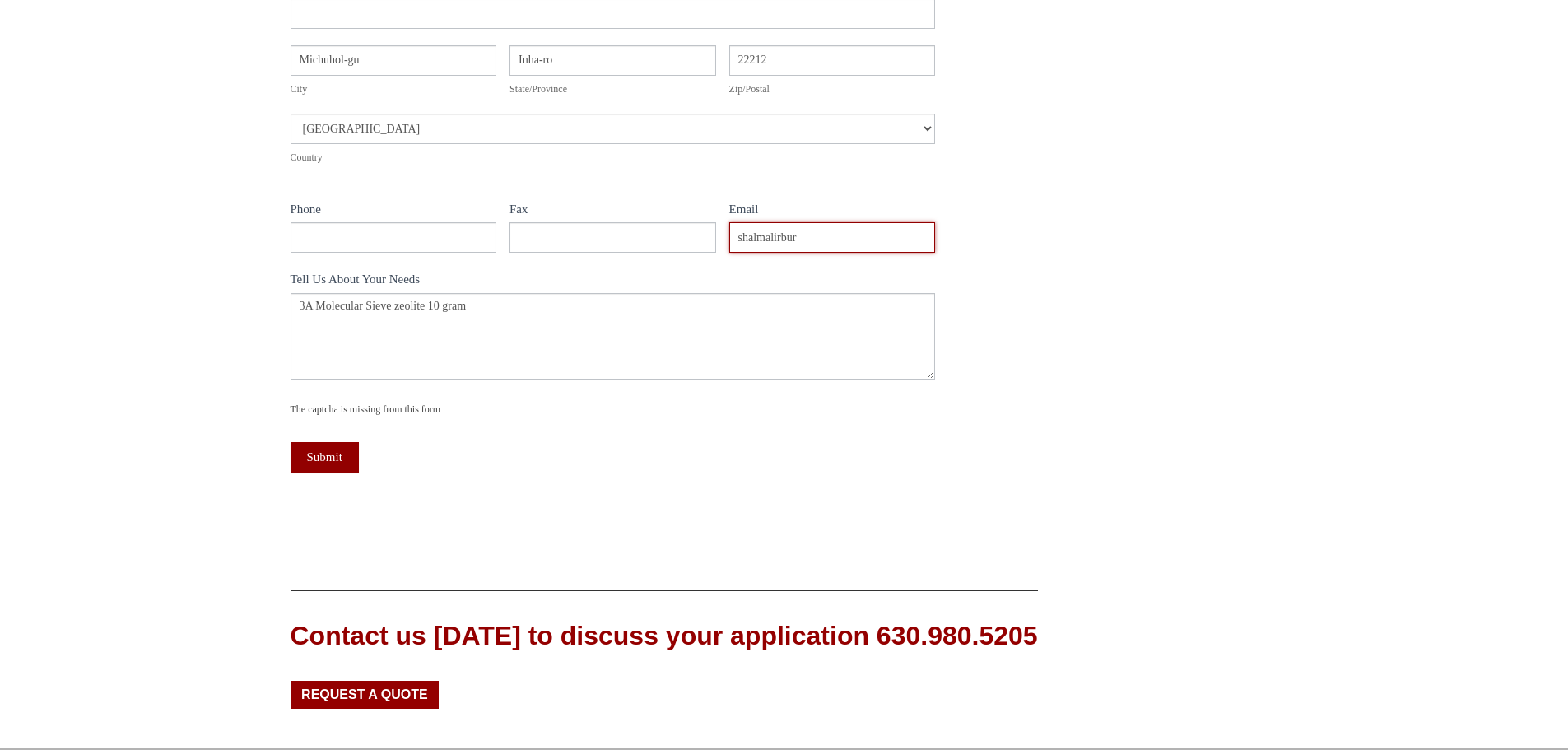
click at [814, 237] on input "shalmalirbur" at bounding box center [833, 237] width 207 height 30
click at [778, 240] on input "shalmalirburse29@gmail.com" at bounding box center [833, 237] width 207 height 30
type input "shalmalirburse29@gmail.com"
click at [329, 454] on button "Submit" at bounding box center [325, 457] width 68 height 30
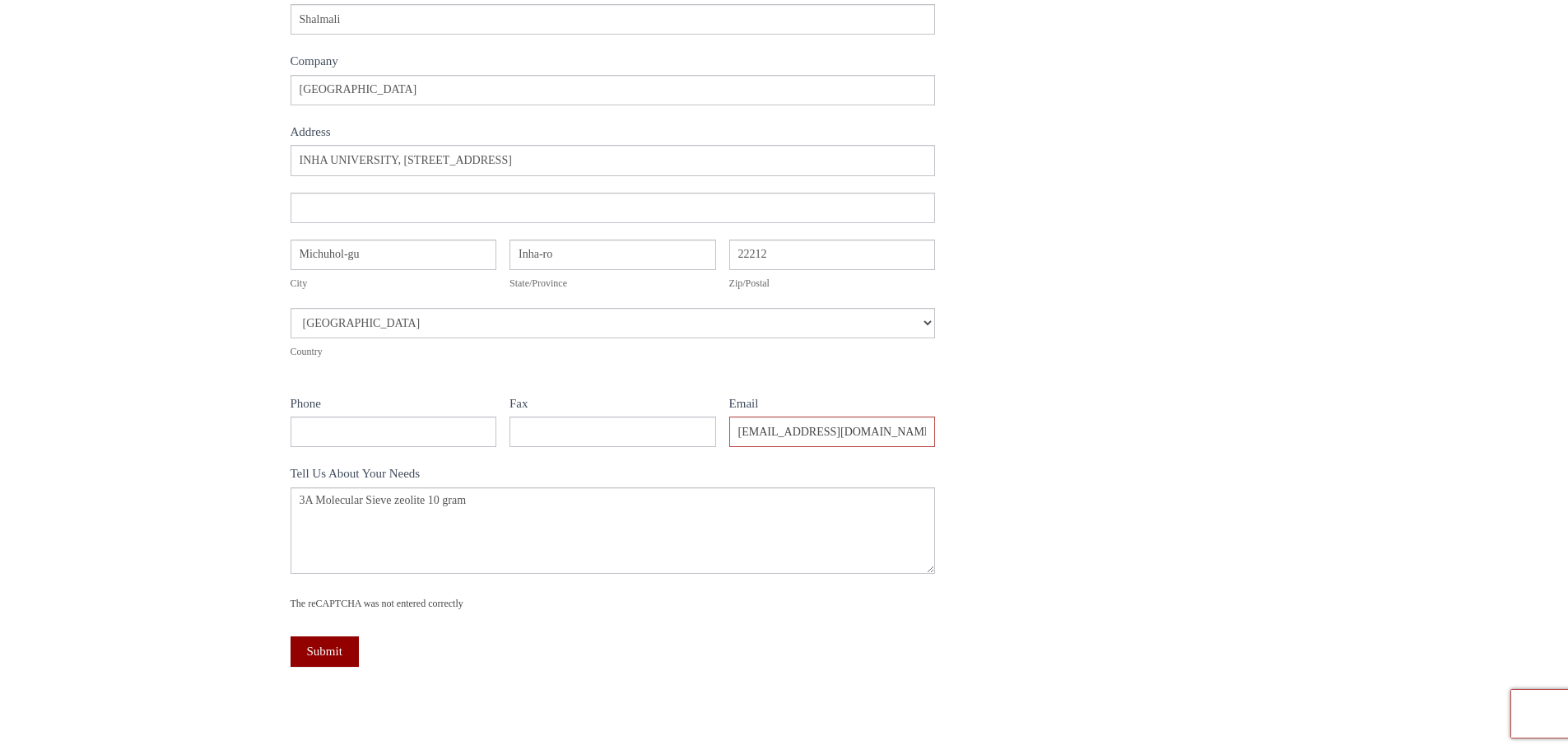
scroll to position [412, 0]
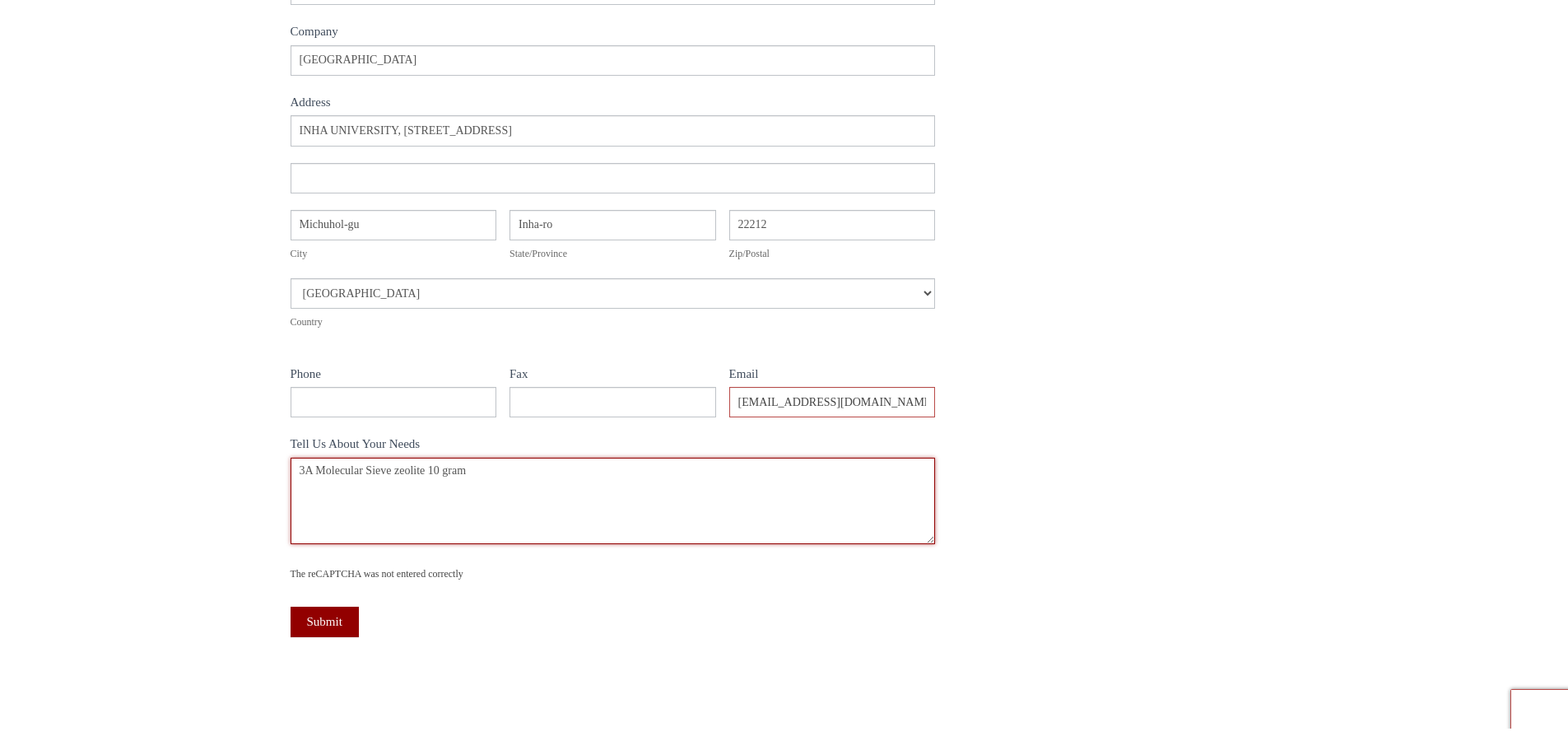
click at [517, 476] on textarea "3A Molecular Sieve zeolite 10 gram" at bounding box center [614, 501] width 646 height 87
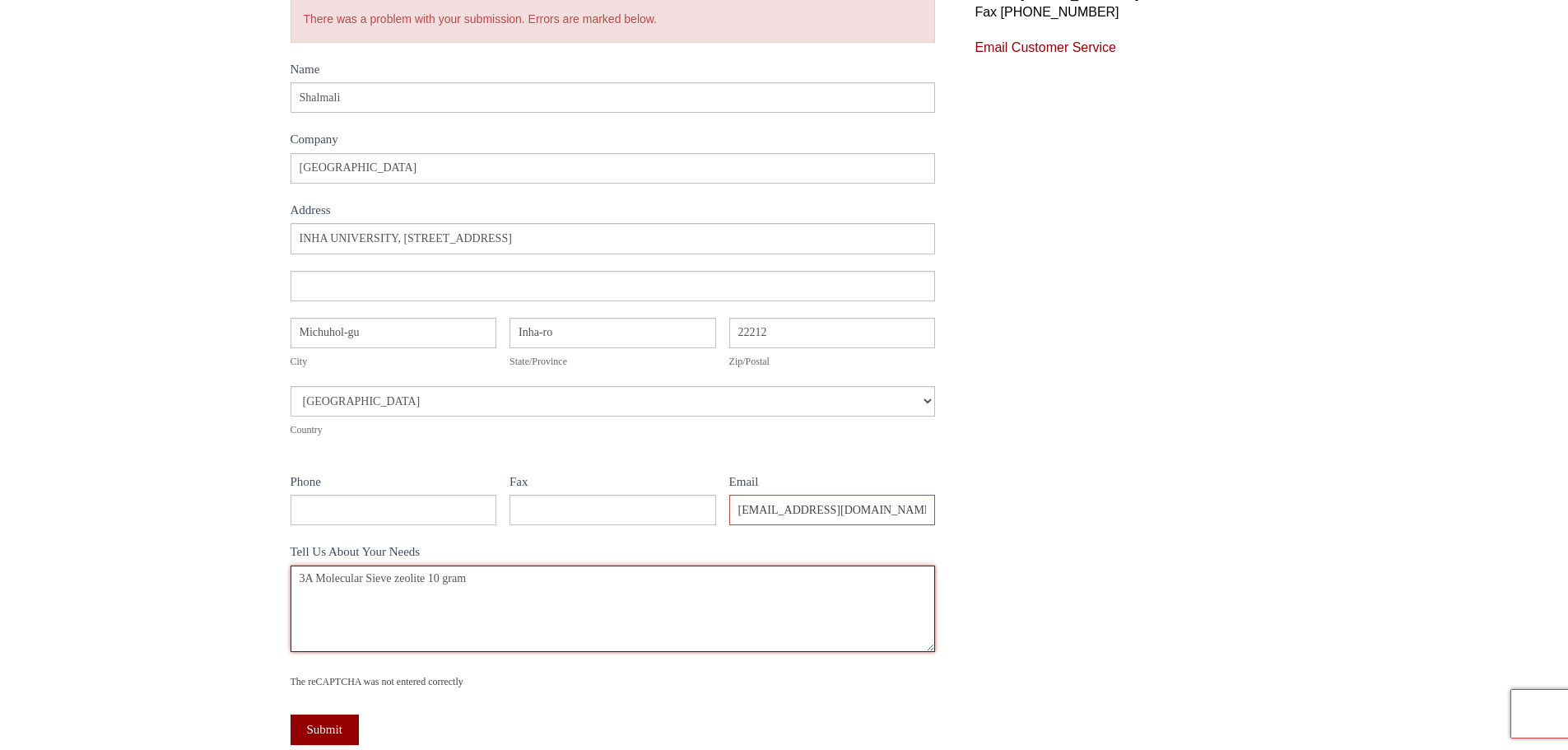
scroll to position [82, 0]
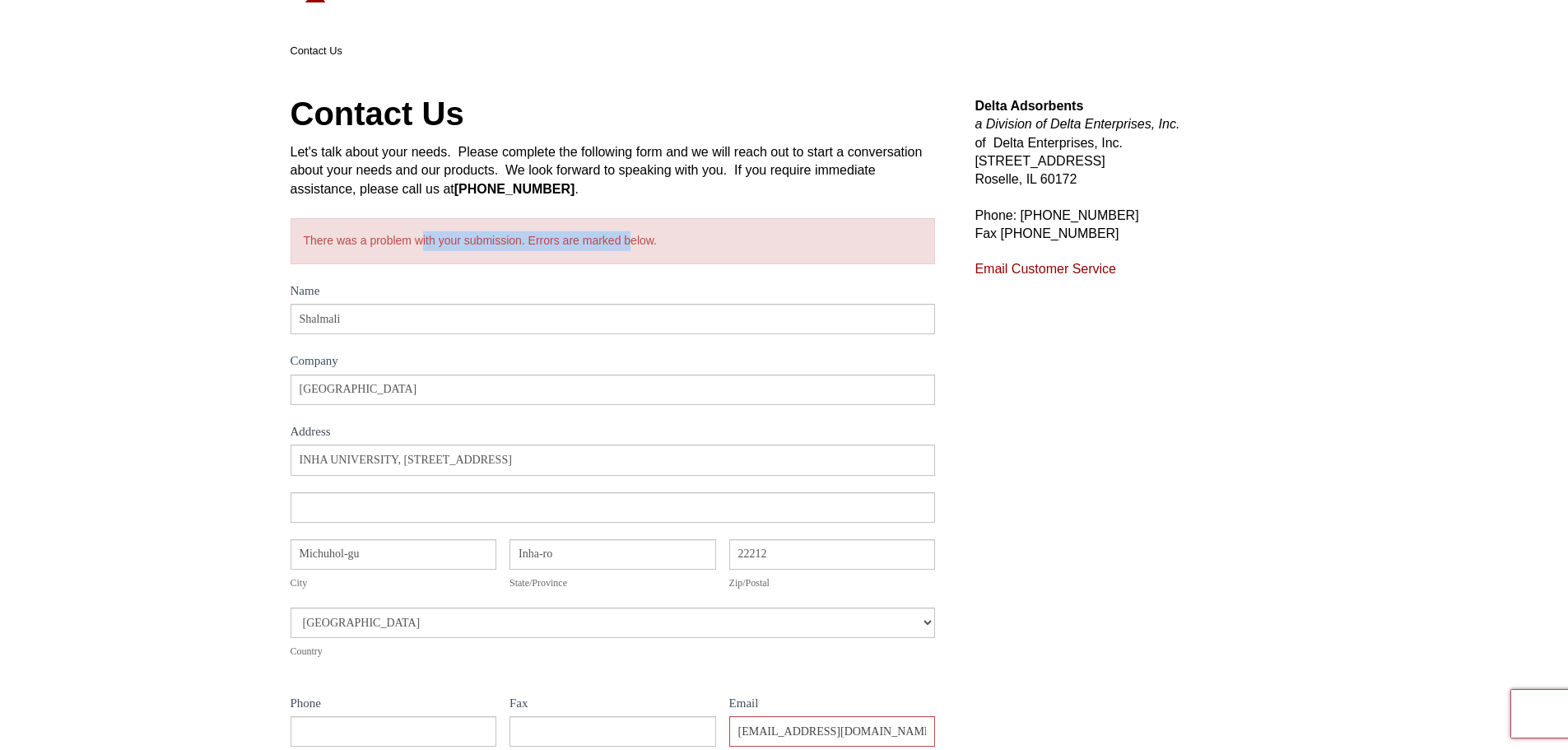
drag, startPoint x: 409, startPoint y: 245, endPoint x: 620, endPoint y: 235, distance: 211.2
click at [620, 235] on div "There was a problem with your submission. Errors are marked below." at bounding box center [614, 241] width 646 height 46
click at [706, 237] on div "There was a problem with your submission. Errors are marked below." at bounding box center [614, 241] width 646 height 46
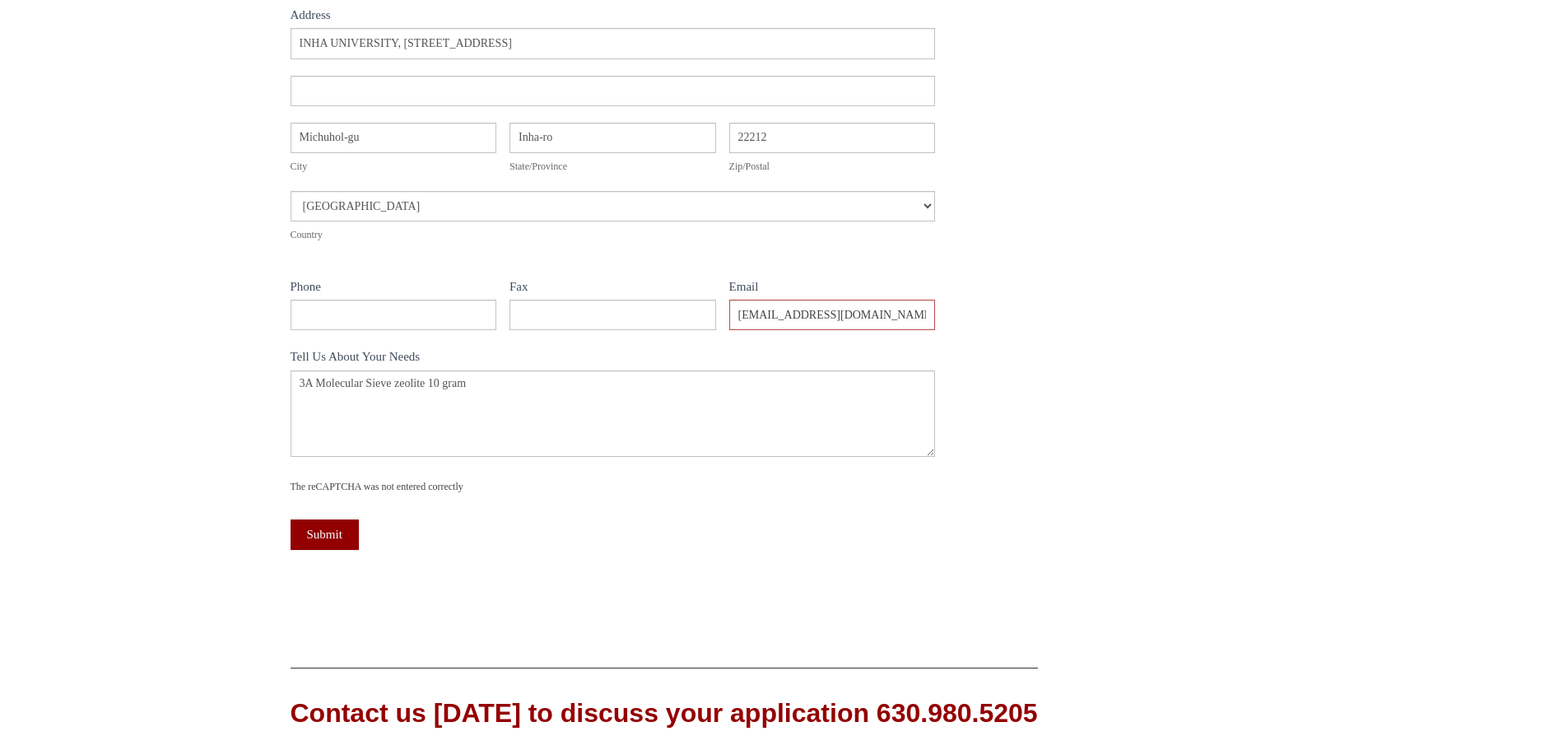
scroll to position [755, 0]
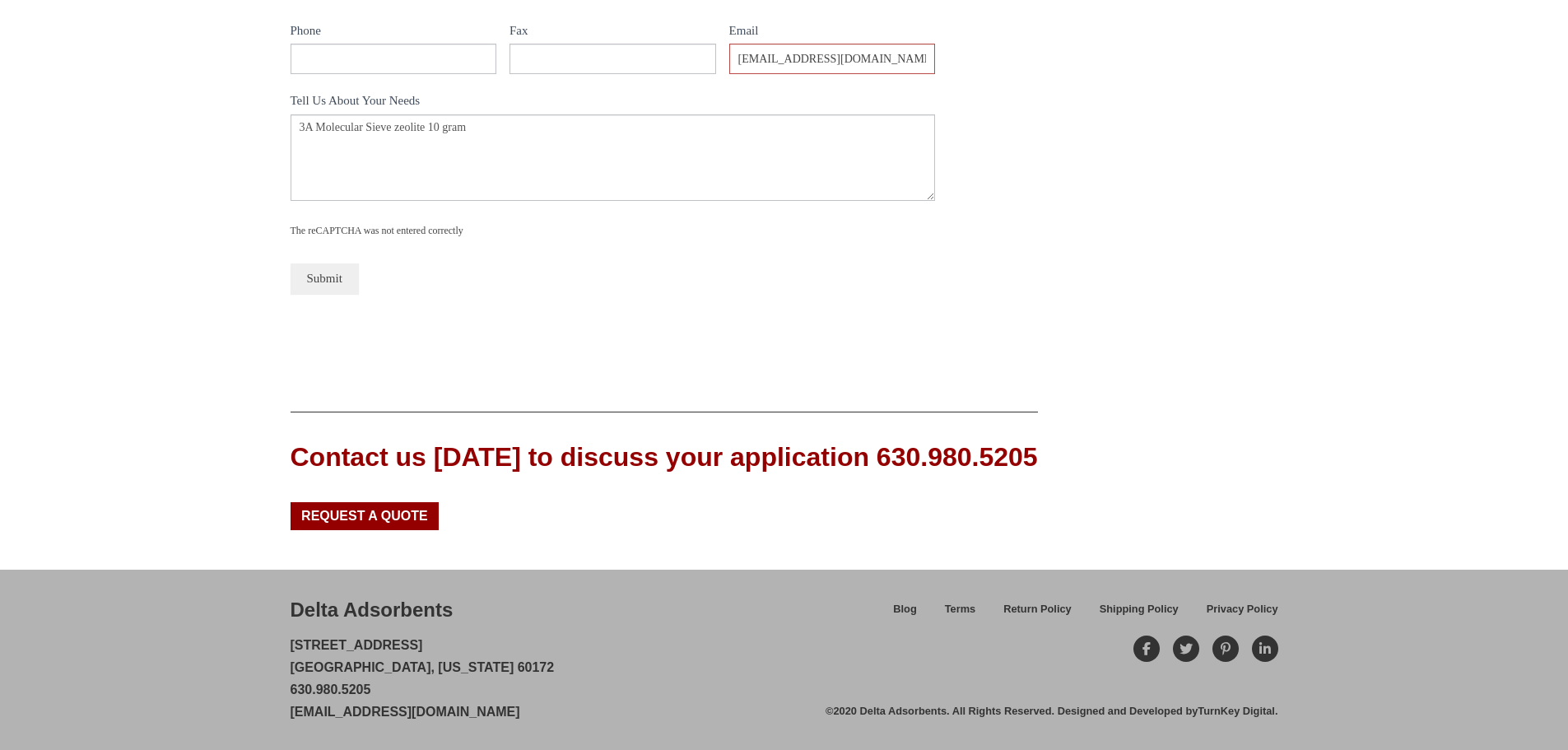
click at [314, 286] on button "Submit" at bounding box center [325, 278] width 68 height 30
